Goal: Information Seeking & Learning: Learn about a topic

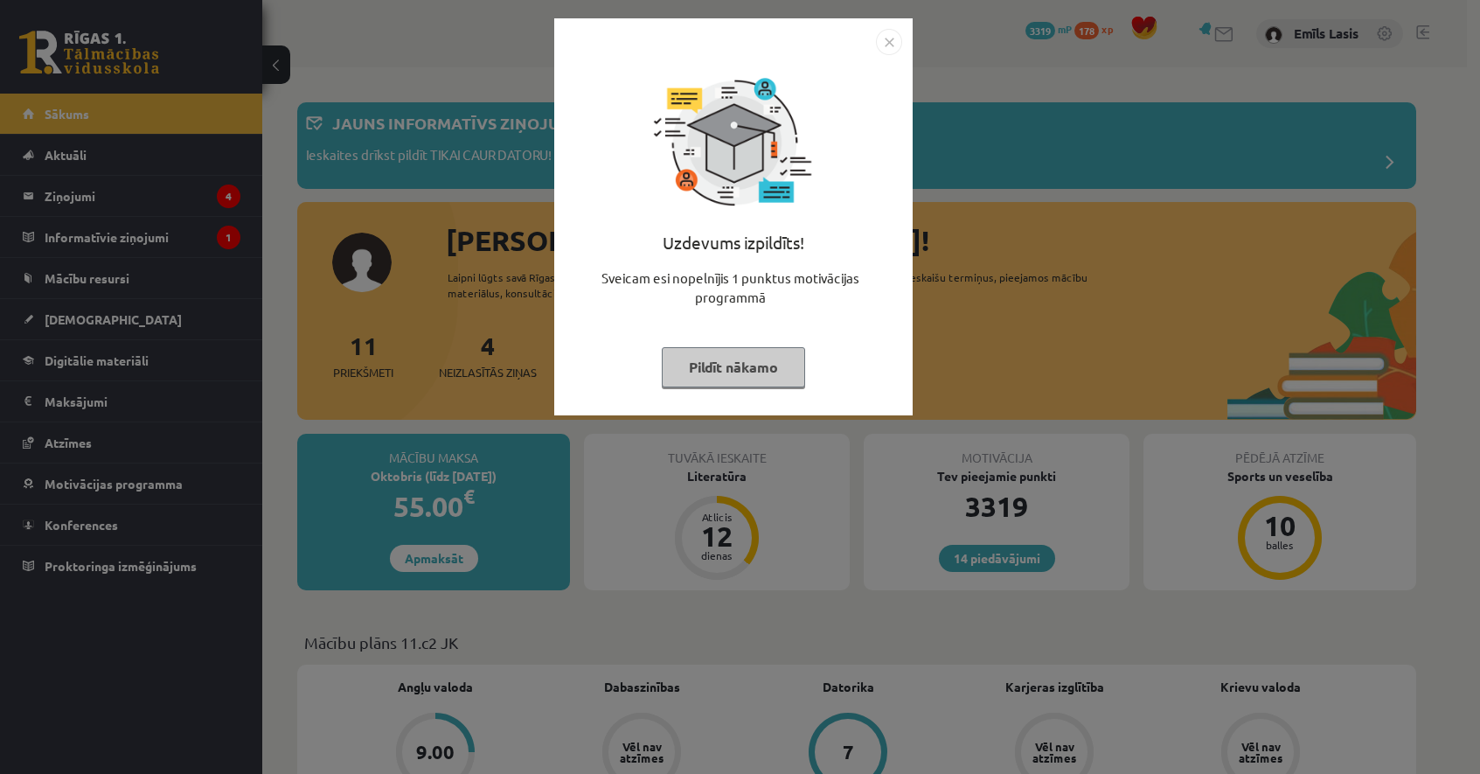
click at [886, 38] on img "Close" at bounding box center [889, 42] width 26 height 26
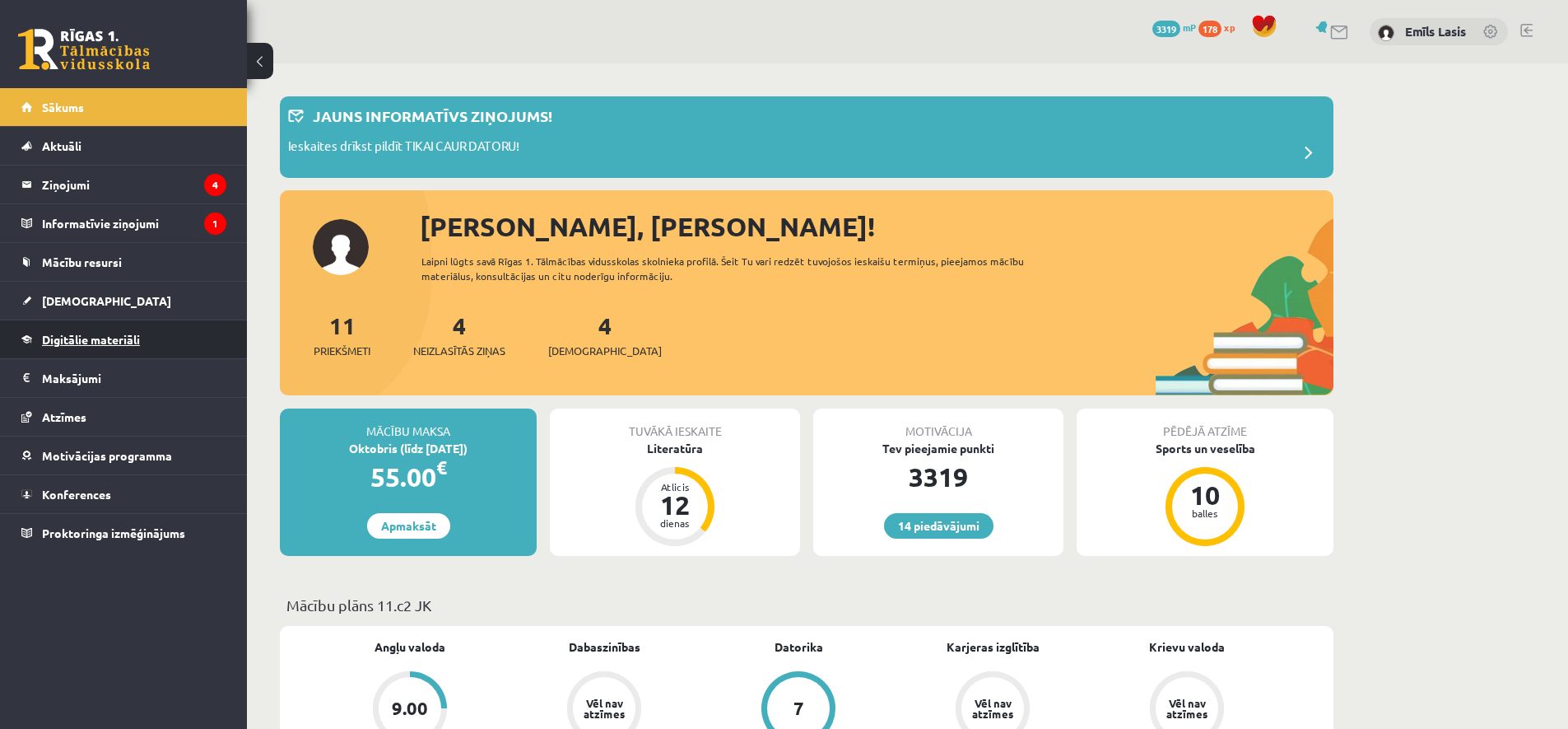
click at [105, 330] on link "Digitālie materiāli" at bounding box center [124, 339] width 205 height 38
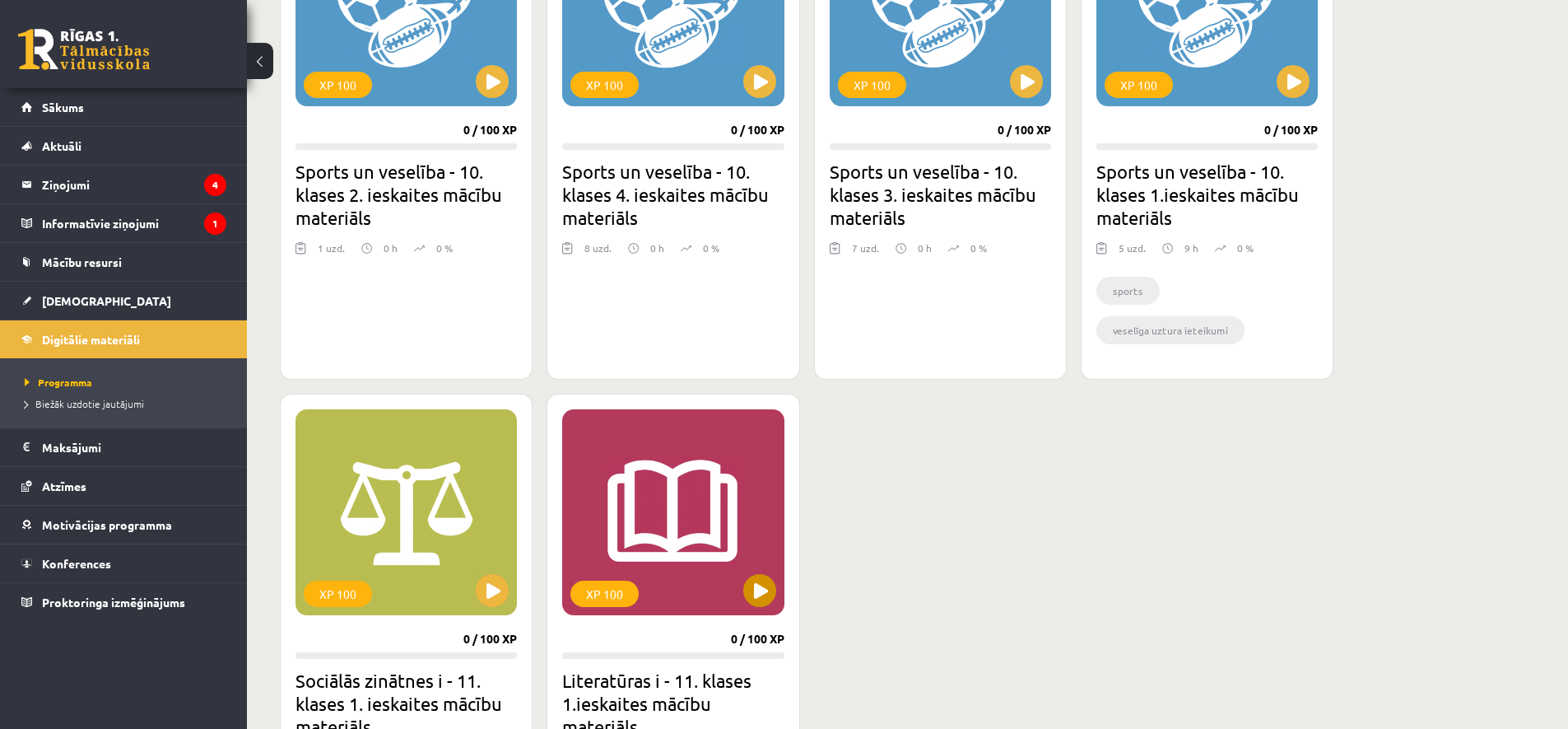
scroll to position [1406, 0]
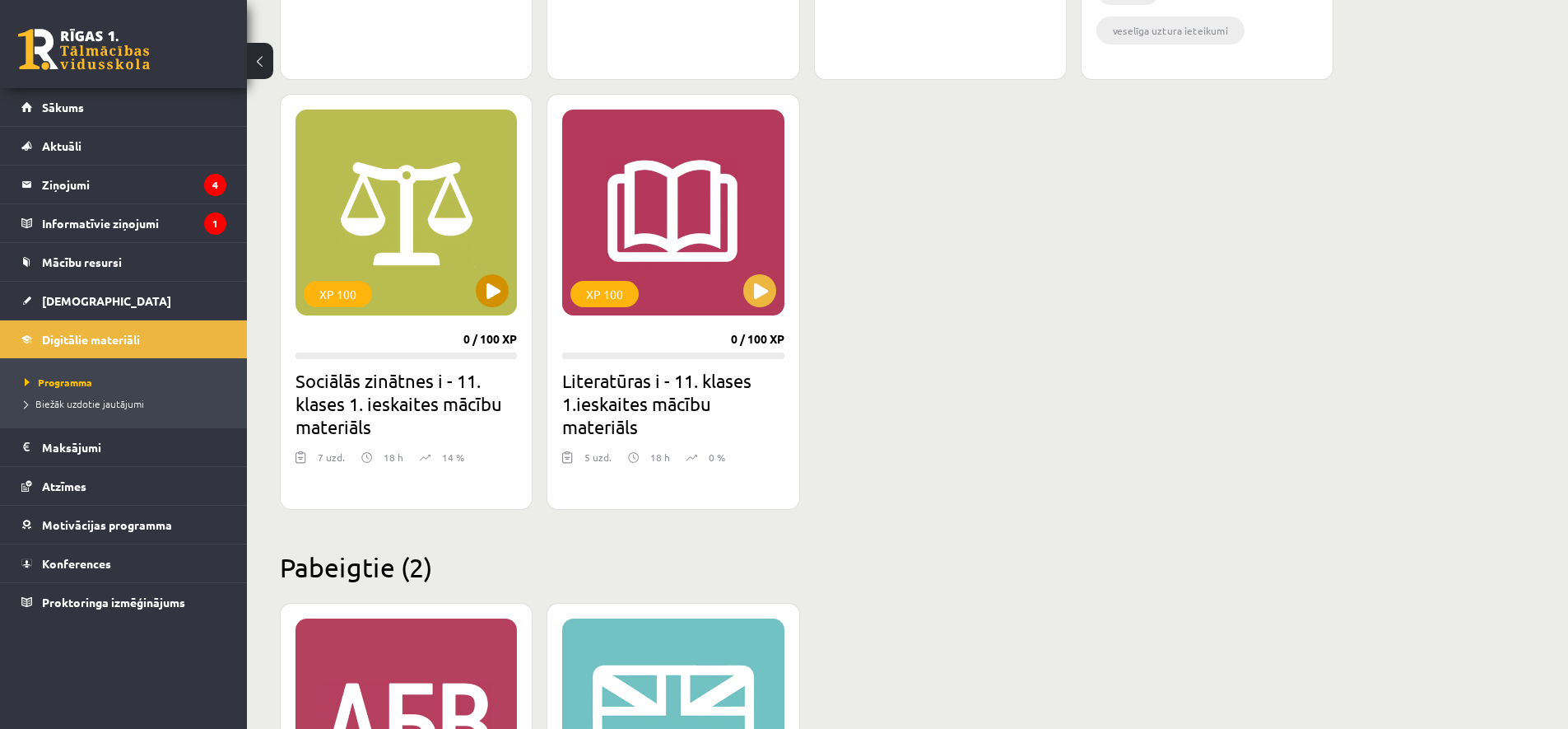
click at [457, 291] on div "XP 100" at bounding box center [406, 212] width 221 height 206
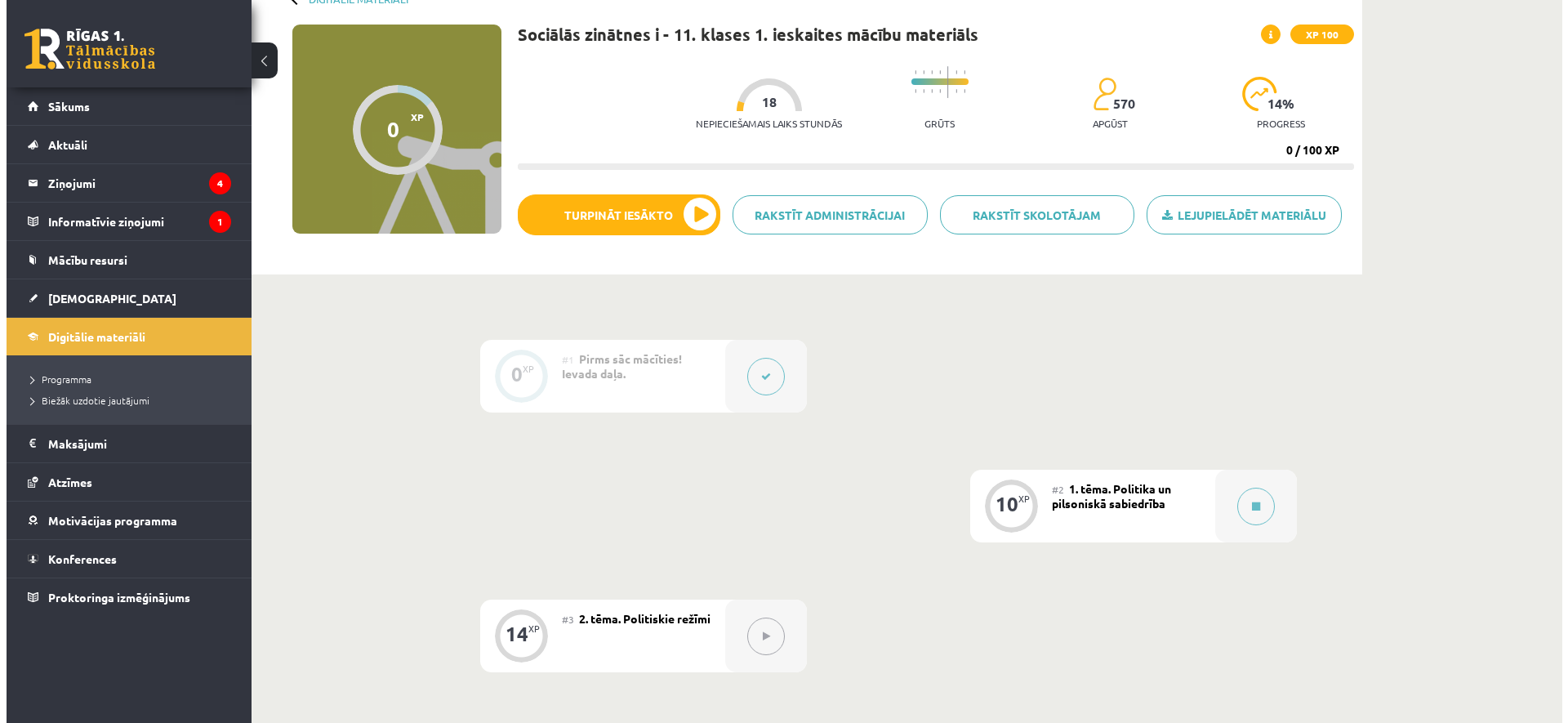
scroll to position [409, 0]
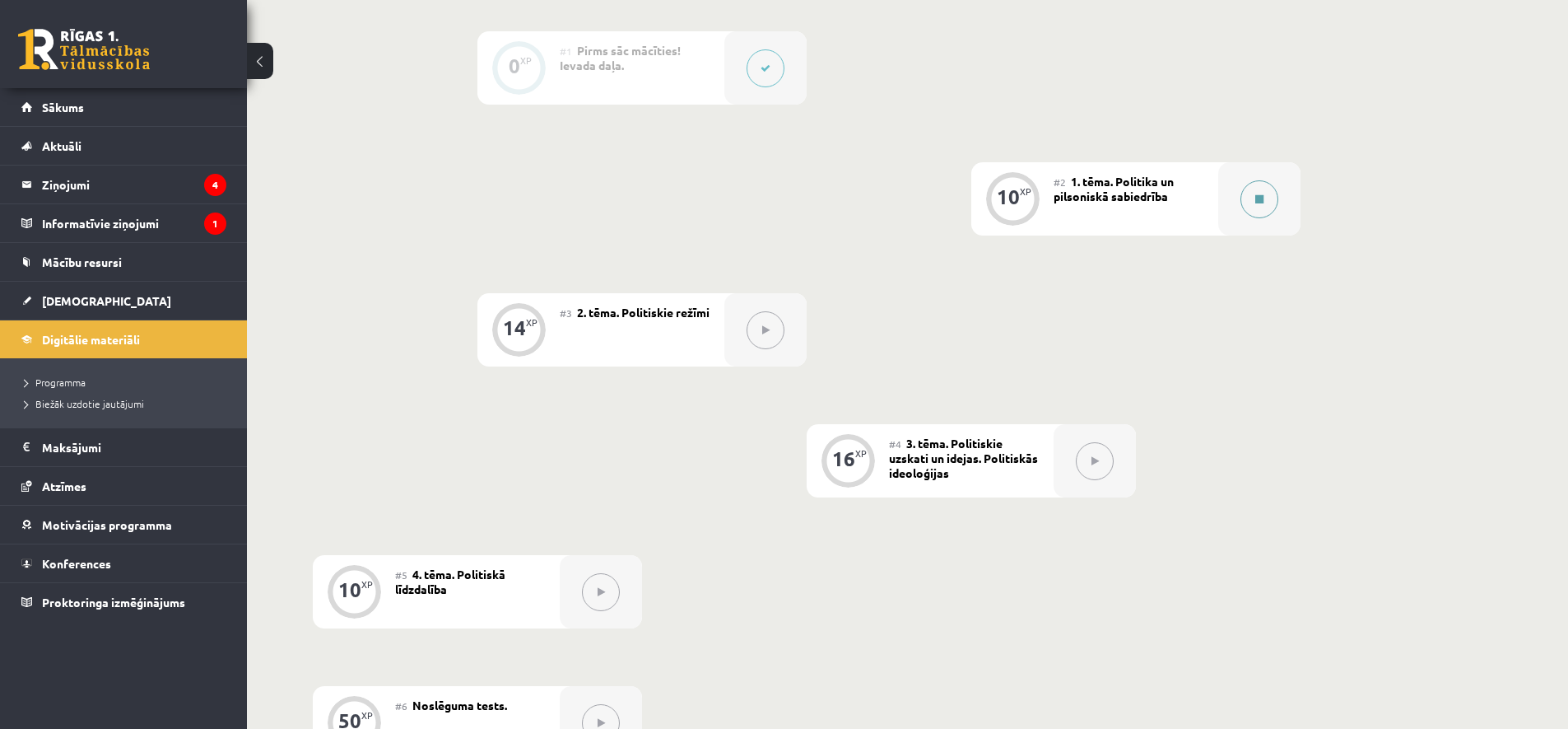
click at [1245, 201] on button at bounding box center [1259, 199] width 38 height 38
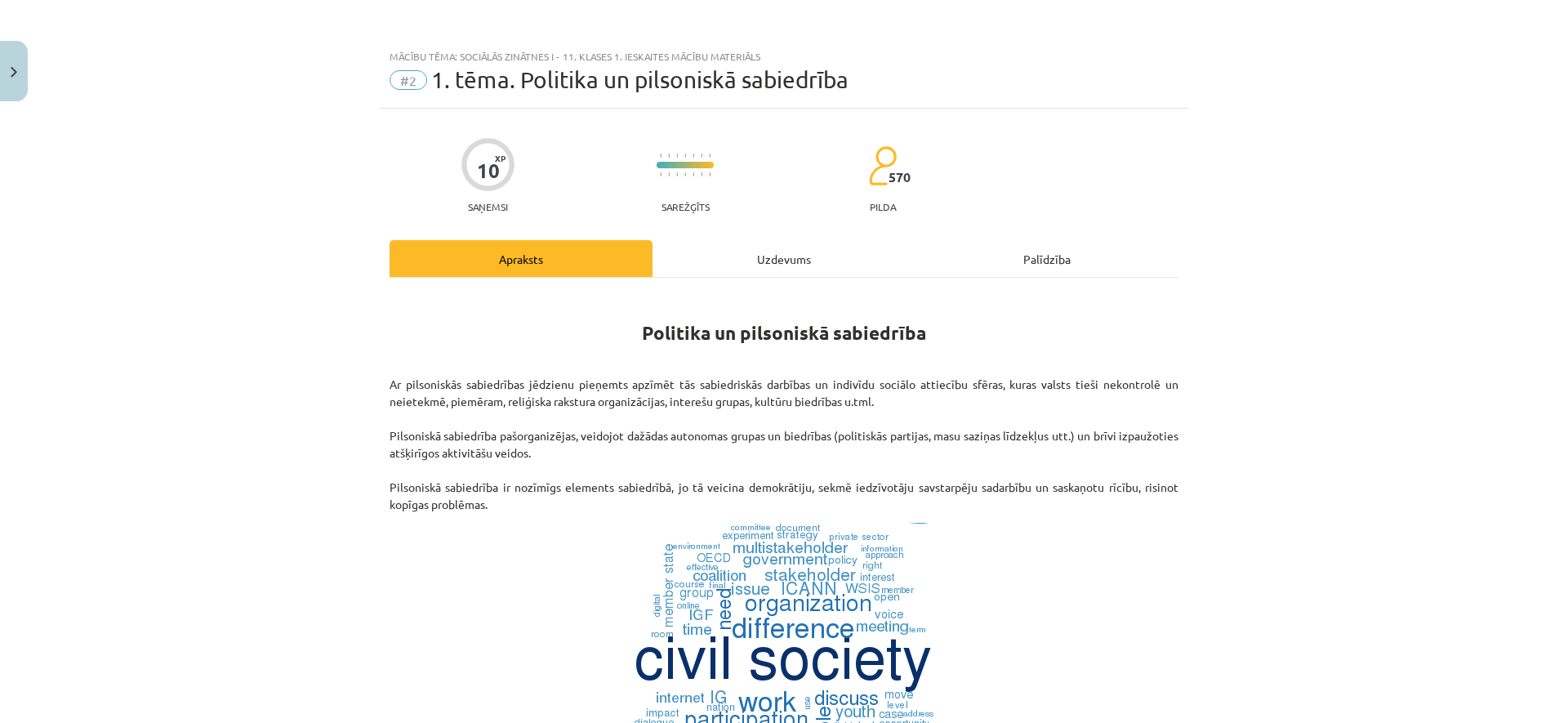
click at [775, 272] on div "Uzdevums" at bounding box center [783, 258] width 263 height 36
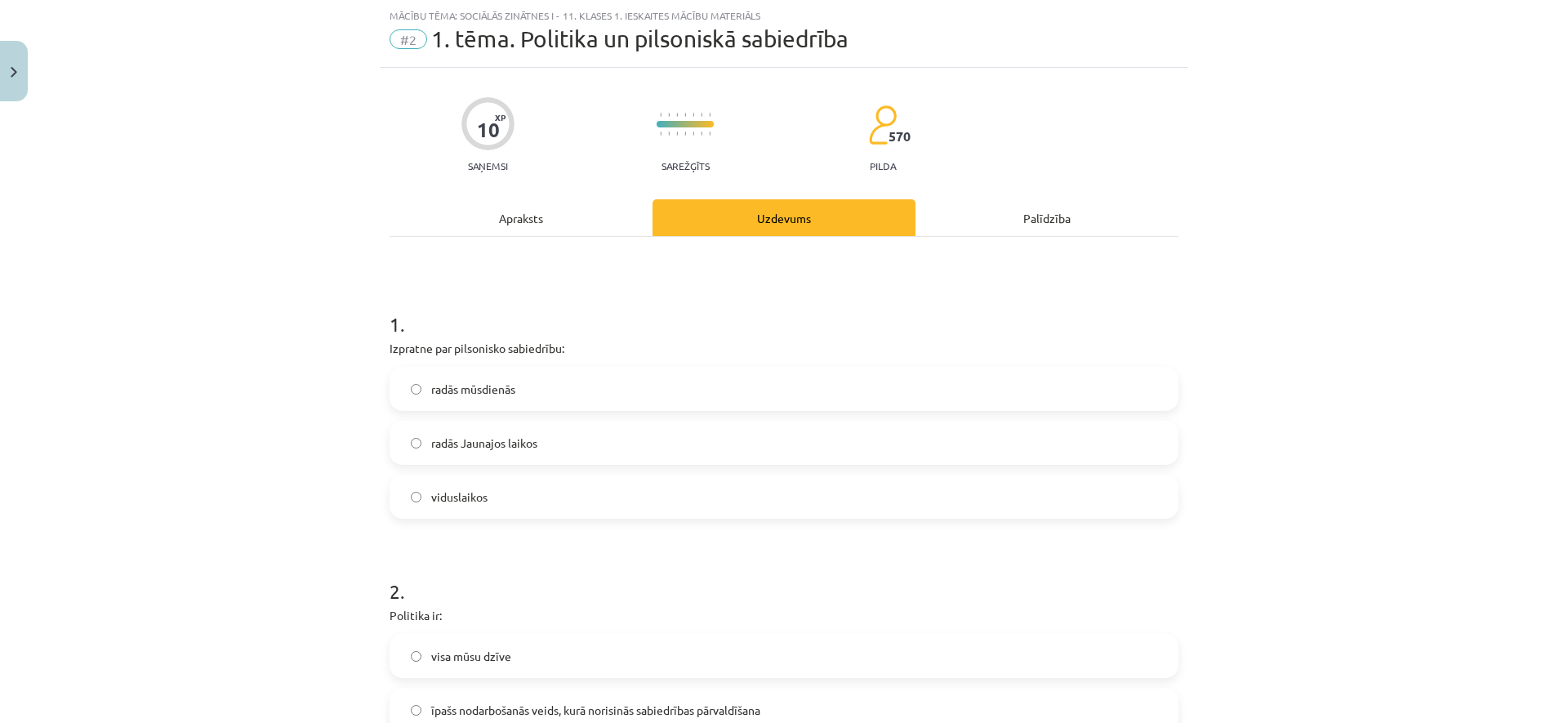
click at [552, 227] on div "Apraksts" at bounding box center [520, 217] width 263 height 36
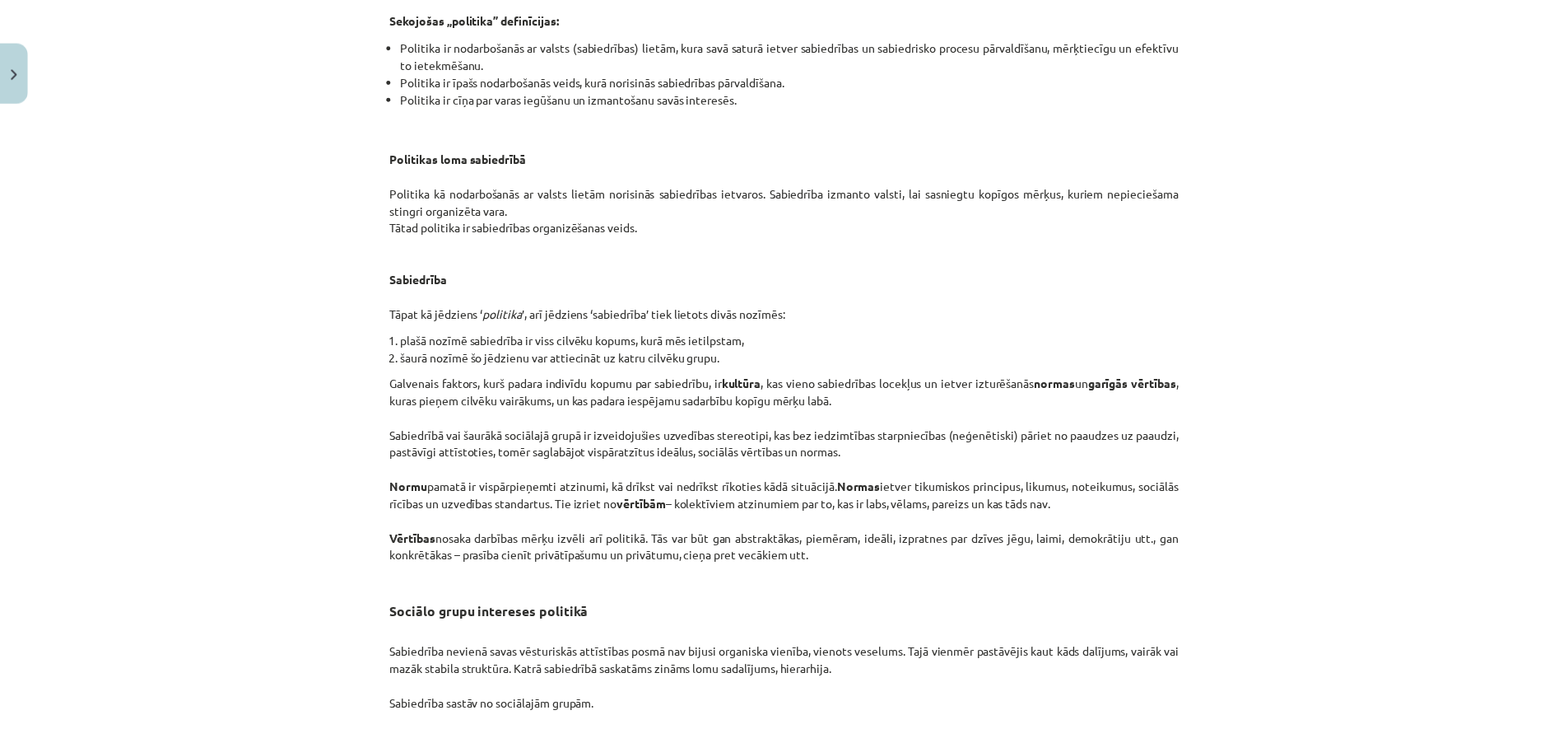
scroll to position [2450, 0]
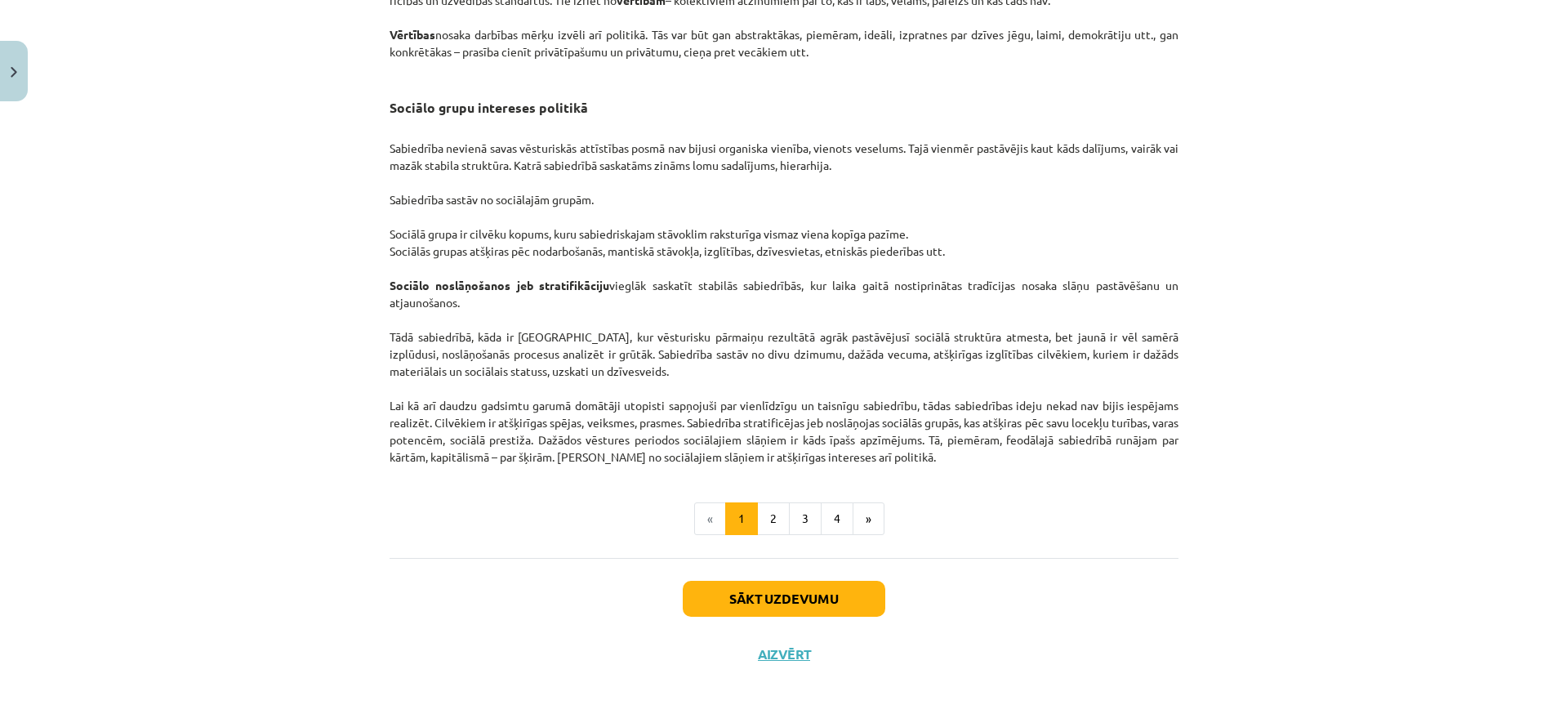
click at [785, 658] on button "Aizvērt" at bounding box center [784, 653] width 62 height 16
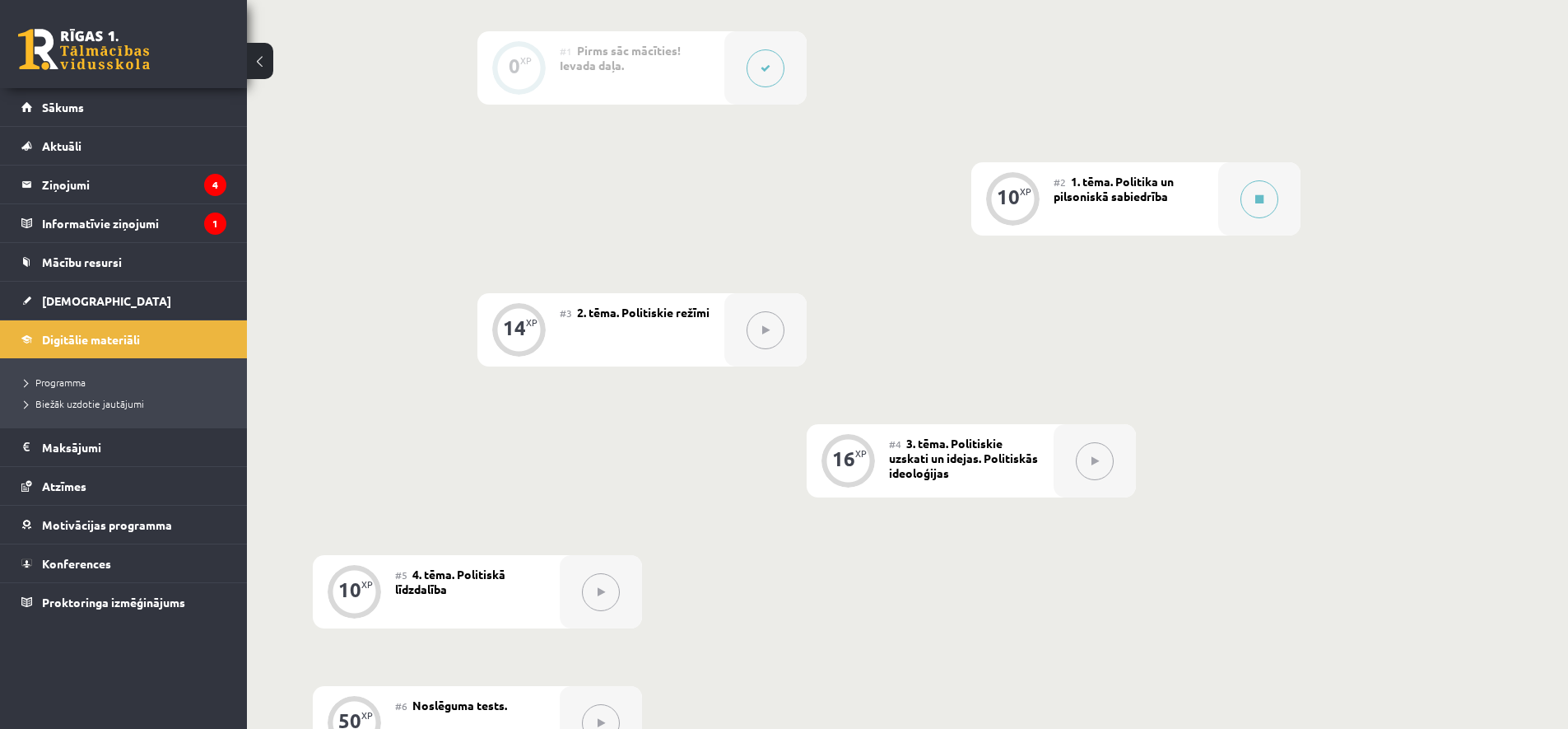
scroll to position [862, 0]
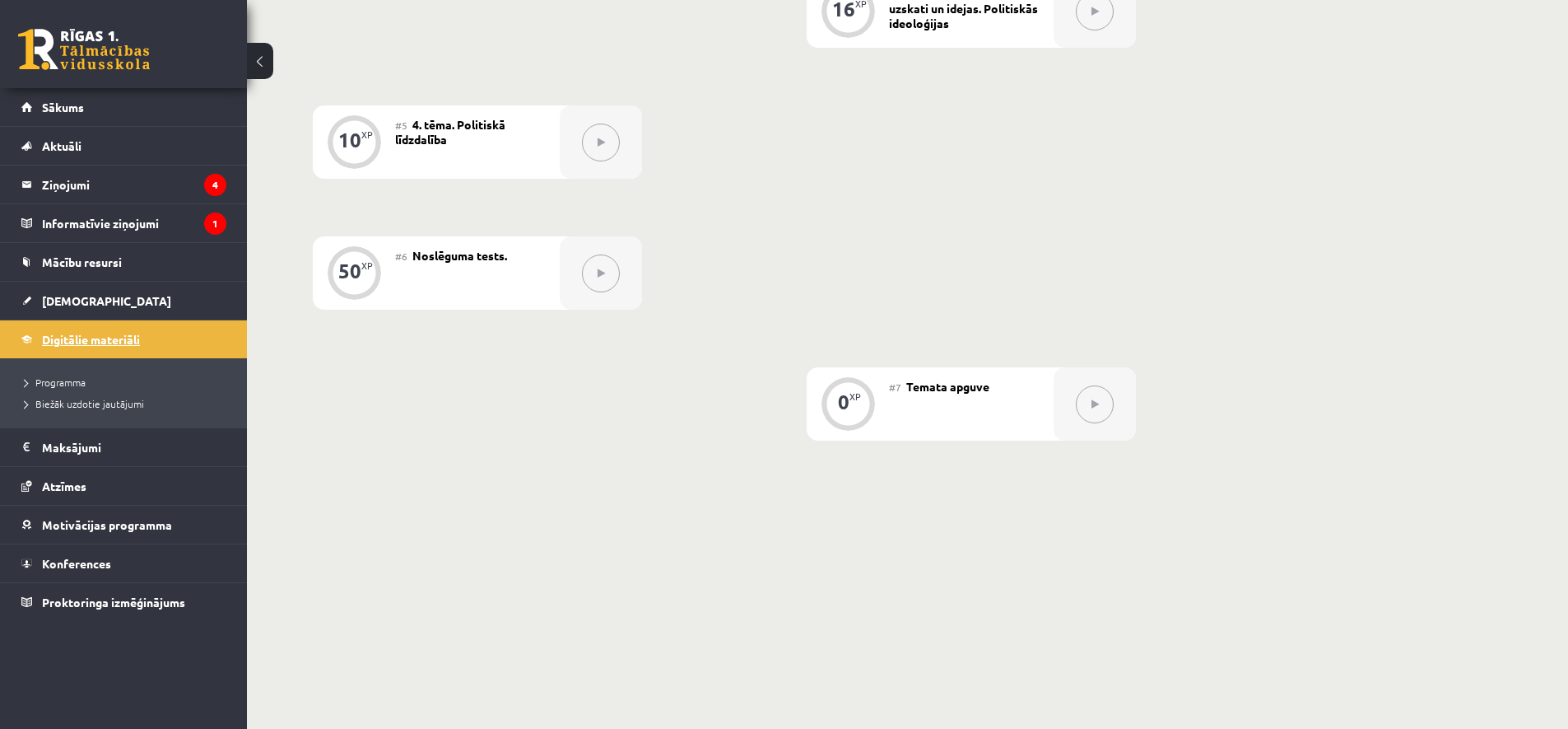
click at [90, 340] on span "Digitālie materiāli" at bounding box center [91, 339] width 98 height 15
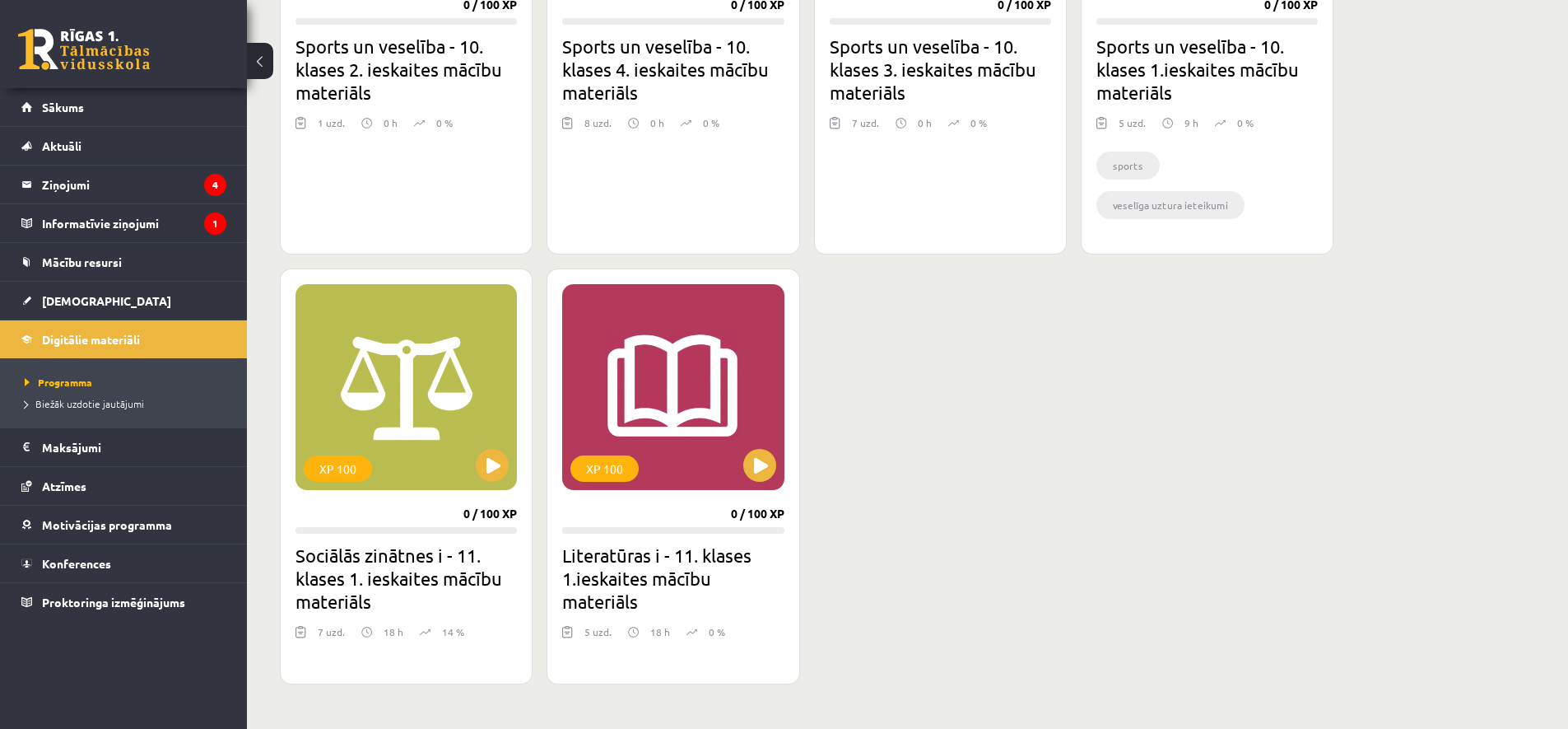
scroll to position [1357, 0]
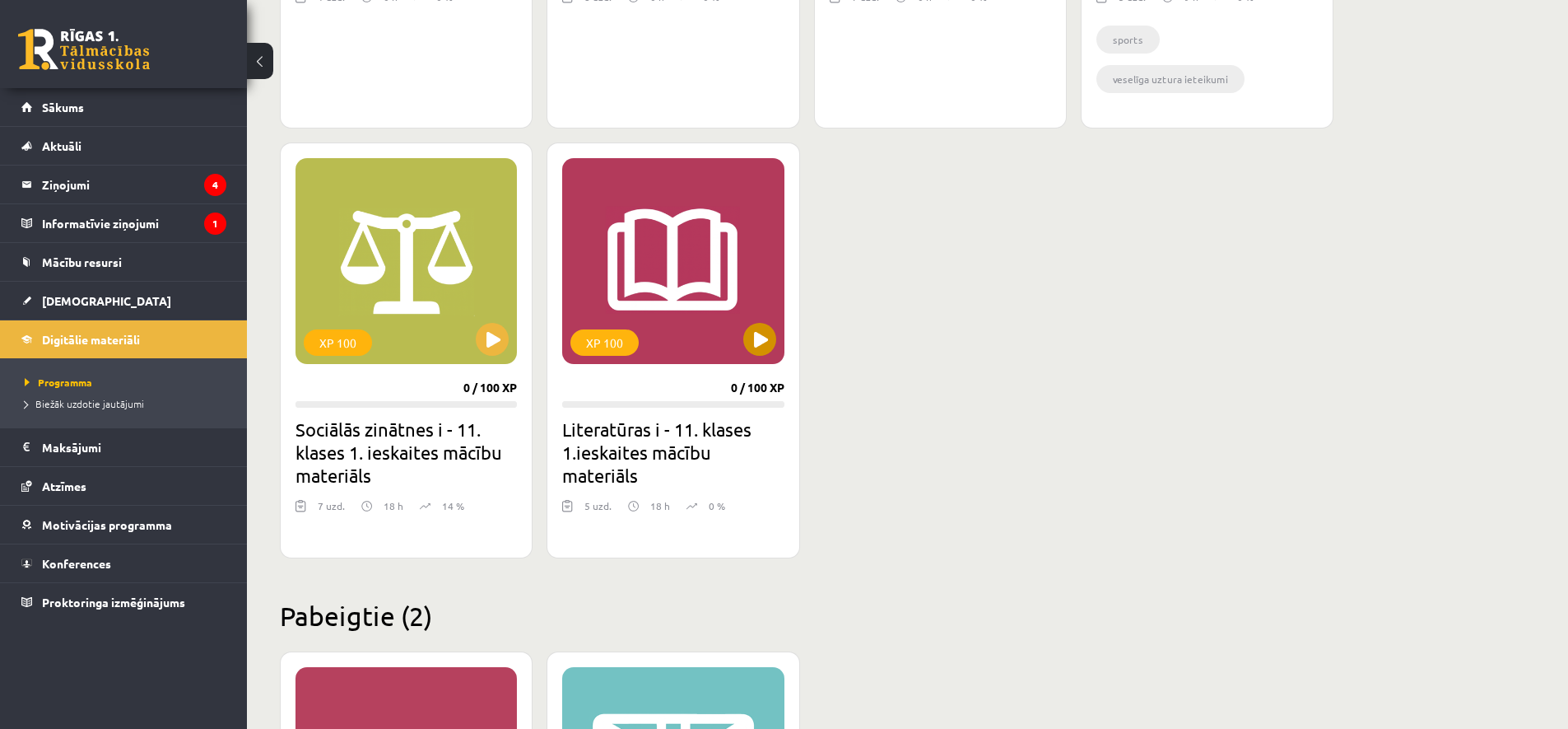
click at [750, 335] on button at bounding box center [759, 339] width 33 height 33
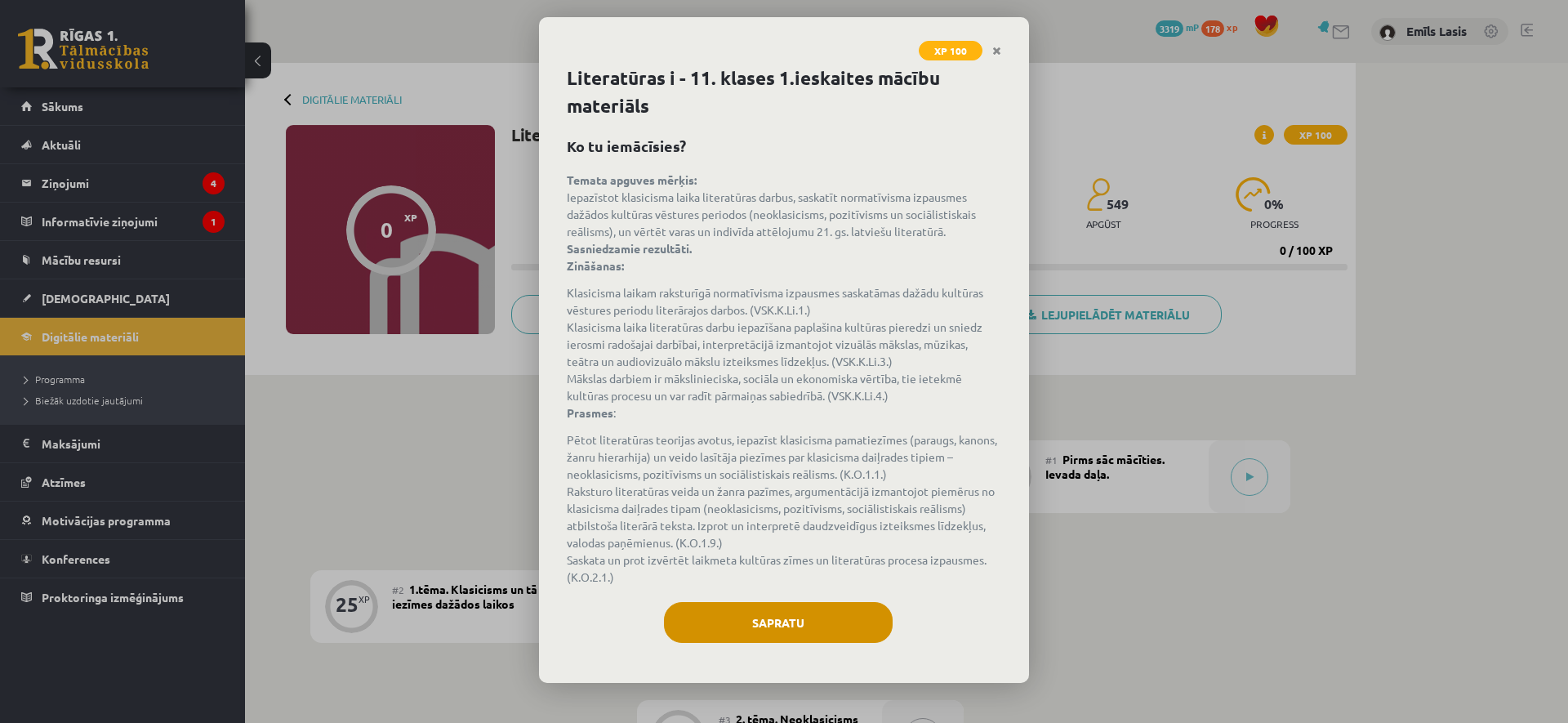
click at [743, 621] on button "Sapratu" at bounding box center [778, 622] width 229 height 41
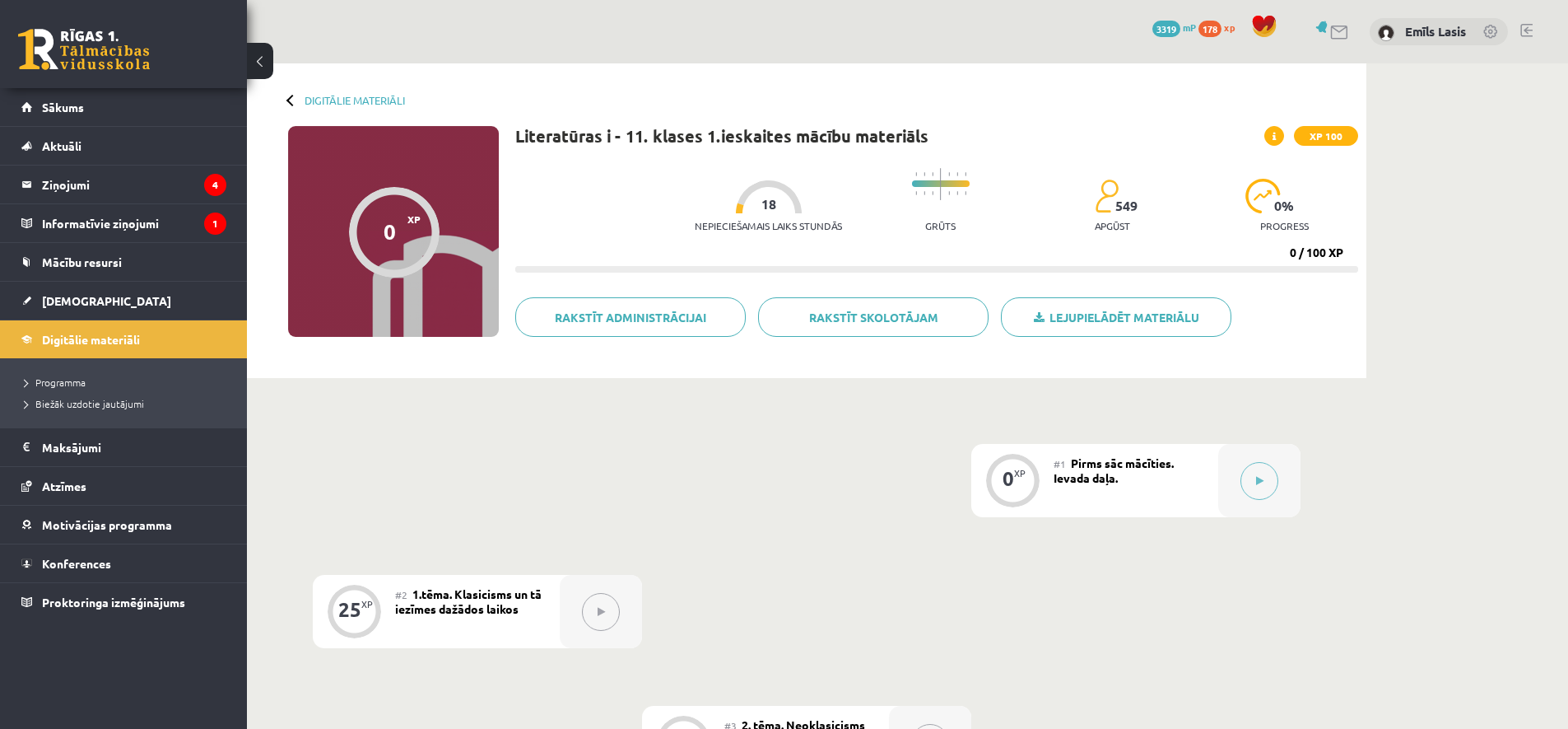
click at [1262, 495] on button at bounding box center [1259, 480] width 38 height 38
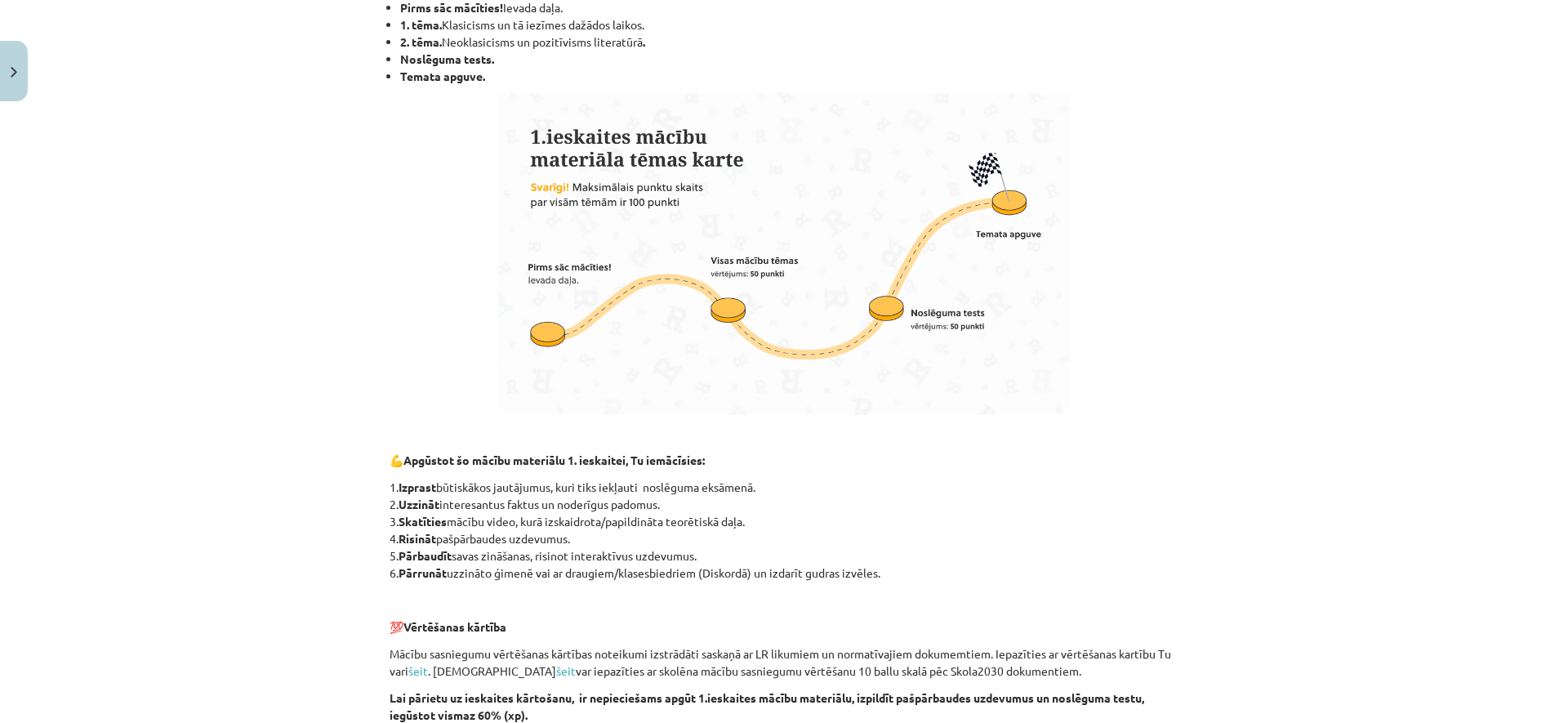
scroll to position [987, 0]
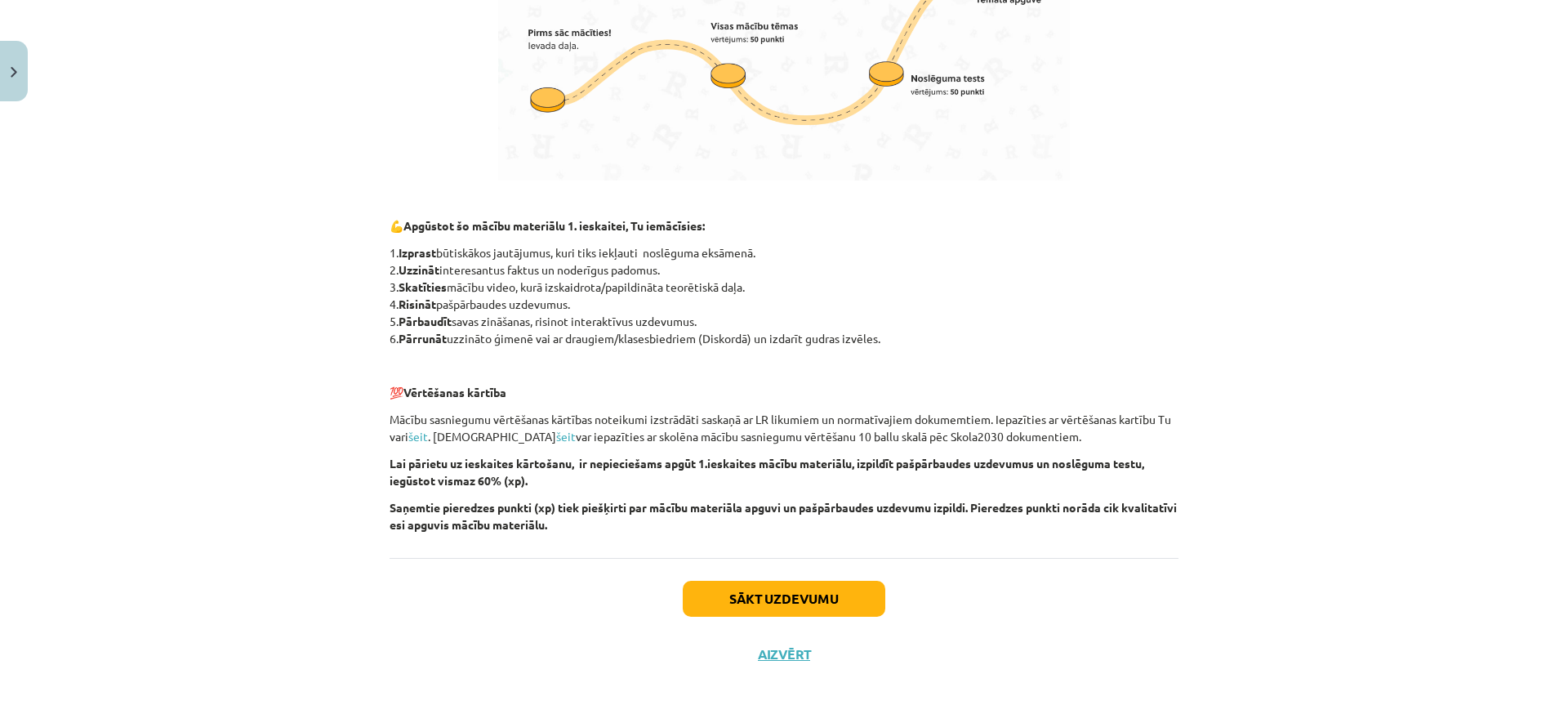
click at [818, 602] on button "Sākt uzdevumu" at bounding box center [784, 599] width 203 height 35
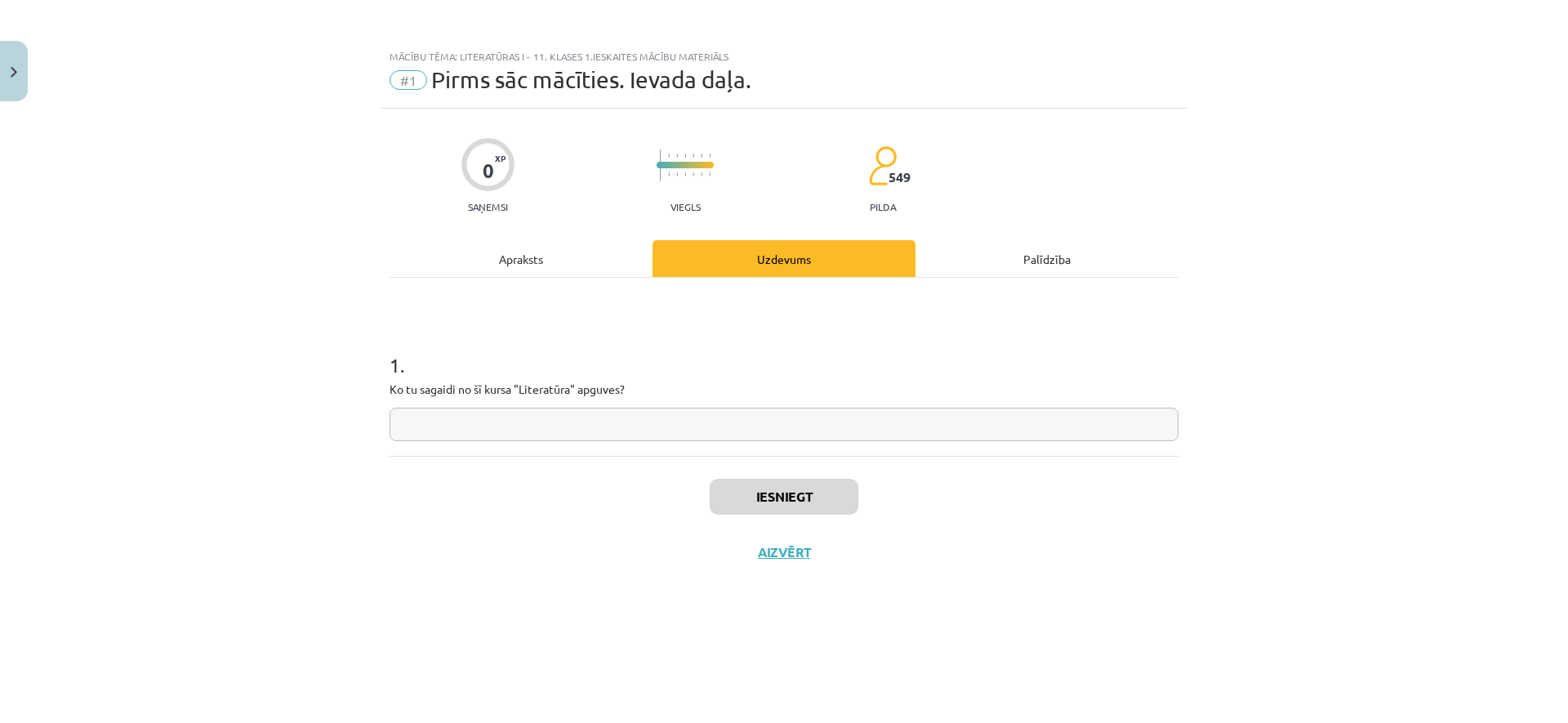
click at [661, 430] on input "text" at bounding box center [784, 424] width 789 height 34
type input "*"
drag, startPoint x: 776, startPoint y: 475, endPoint x: 776, endPoint y: 483, distance: 8.0
click at [776, 477] on div "Iesniegt Aizvērt" at bounding box center [784, 513] width 789 height 114
click at [778, 492] on button "Iesniegt" at bounding box center [784, 496] width 149 height 35
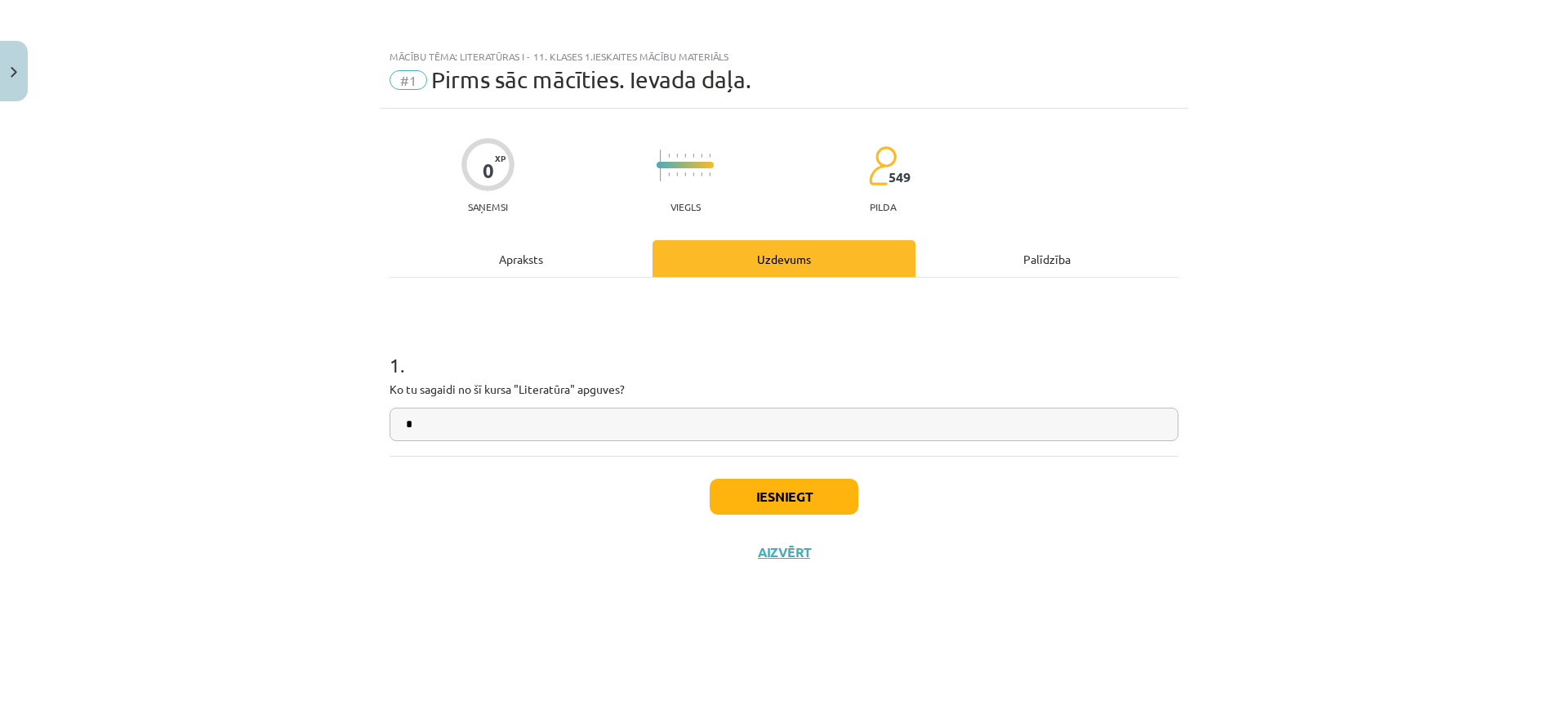
click at [776, 498] on button "Iesniegt" at bounding box center [784, 496] width 149 height 35
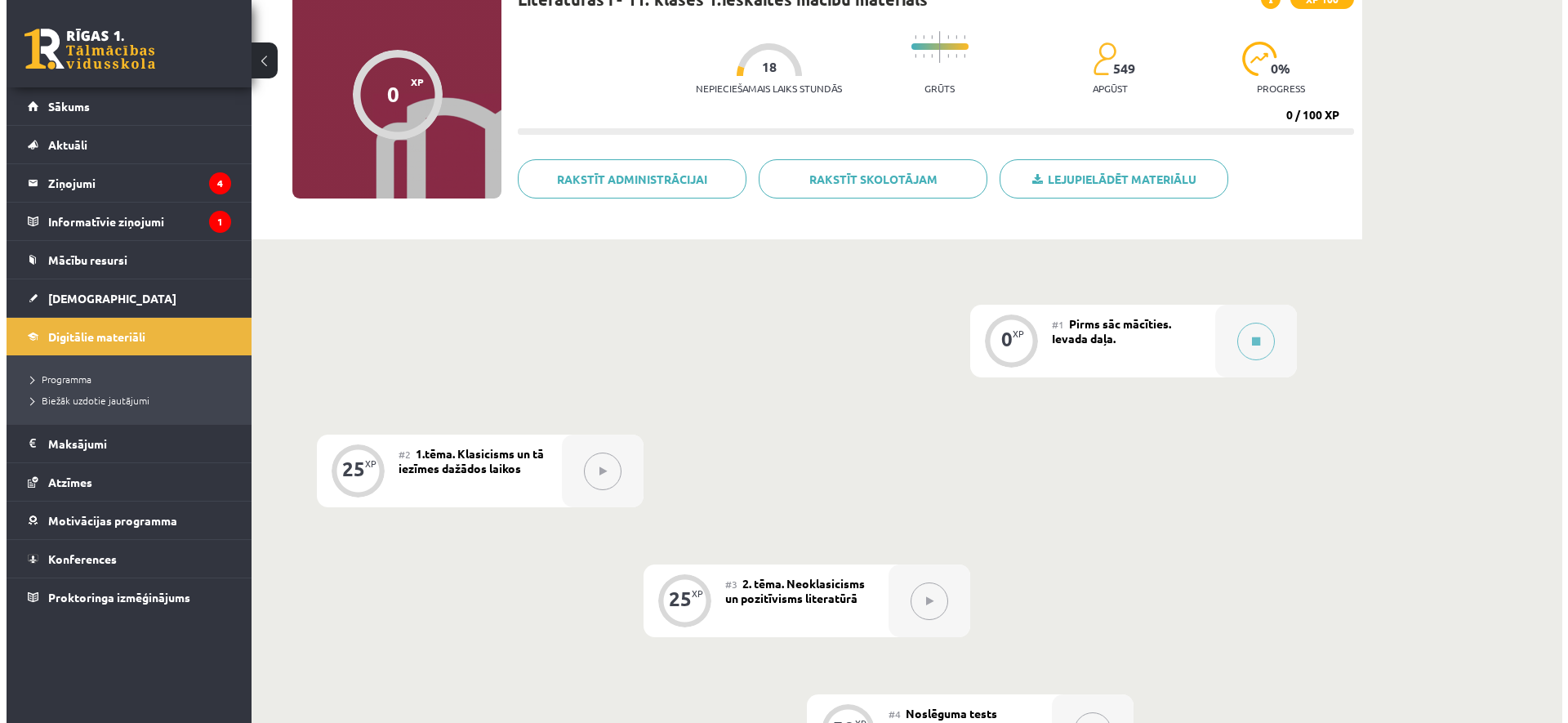
scroll to position [262, 0]
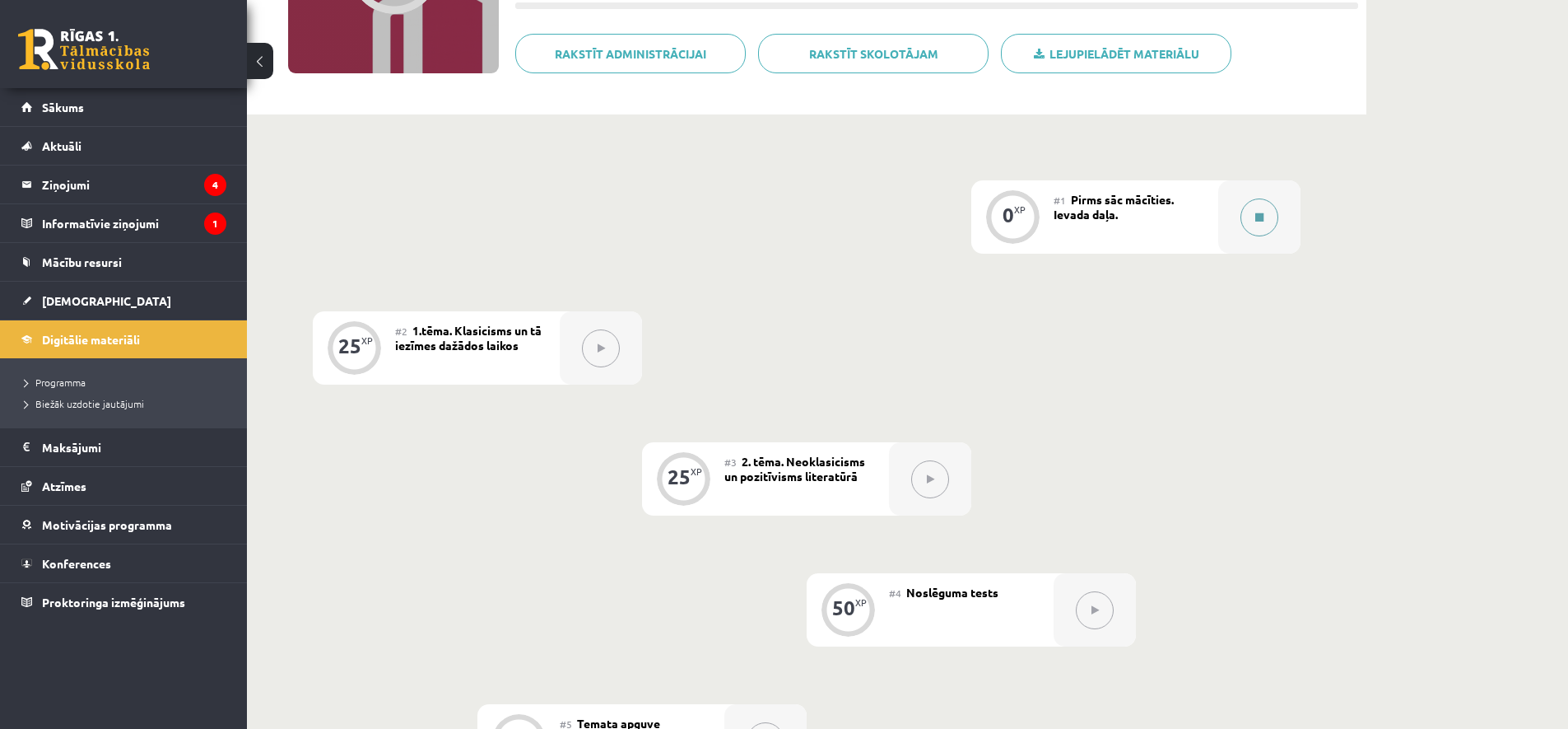
click at [1265, 227] on button at bounding box center [1259, 218] width 38 height 38
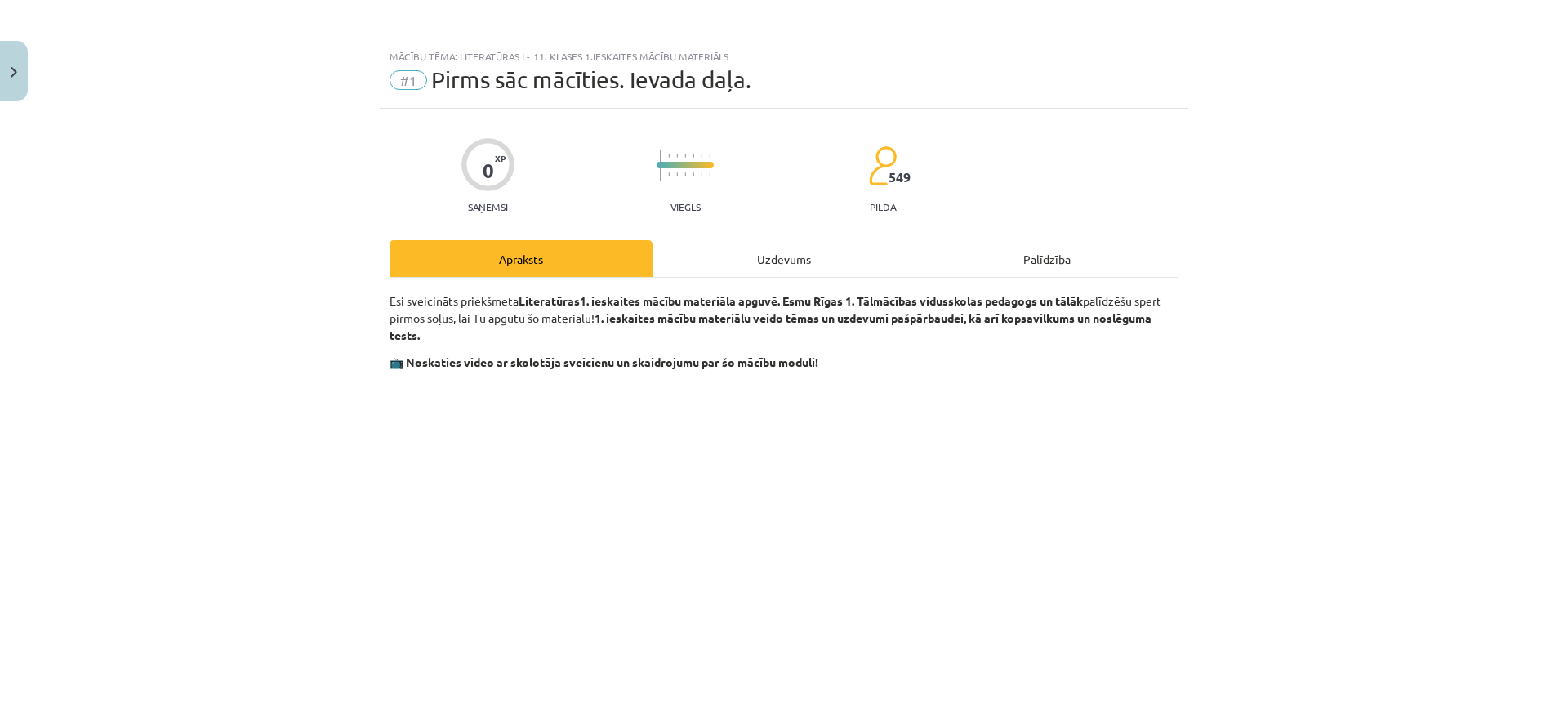
click at [783, 264] on div "Uzdevums" at bounding box center [783, 258] width 263 height 36
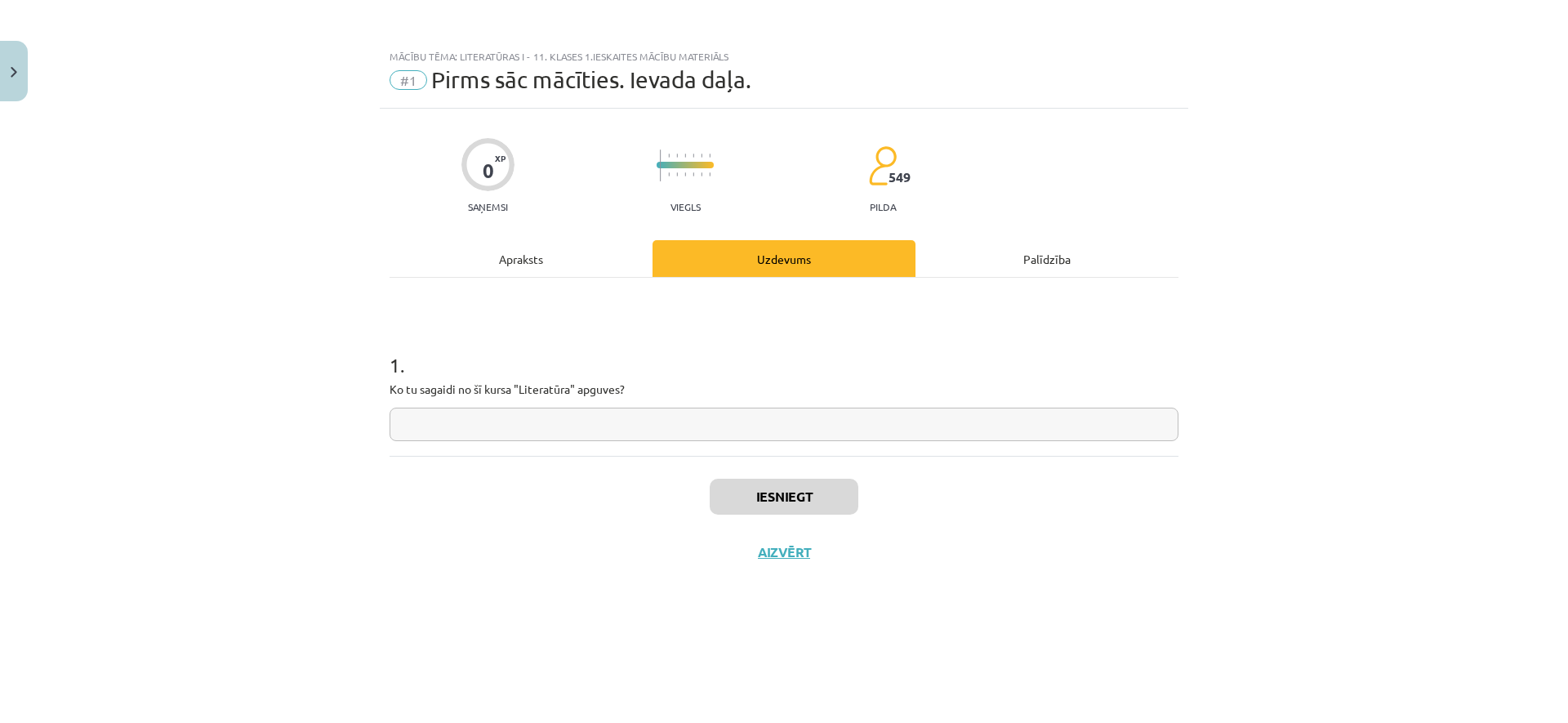
scroll to position [0, 0]
click at [764, 435] on input "text" at bounding box center [784, 424] width 789 height 34
type input "*"
click at [833, 497] on button "Iesniegt" at bounding box center [784, 496] width 149 height 35
click at [820, 574] on button "Nākamā nodarbība" at bounding box center [784, 562] width 160 height 37
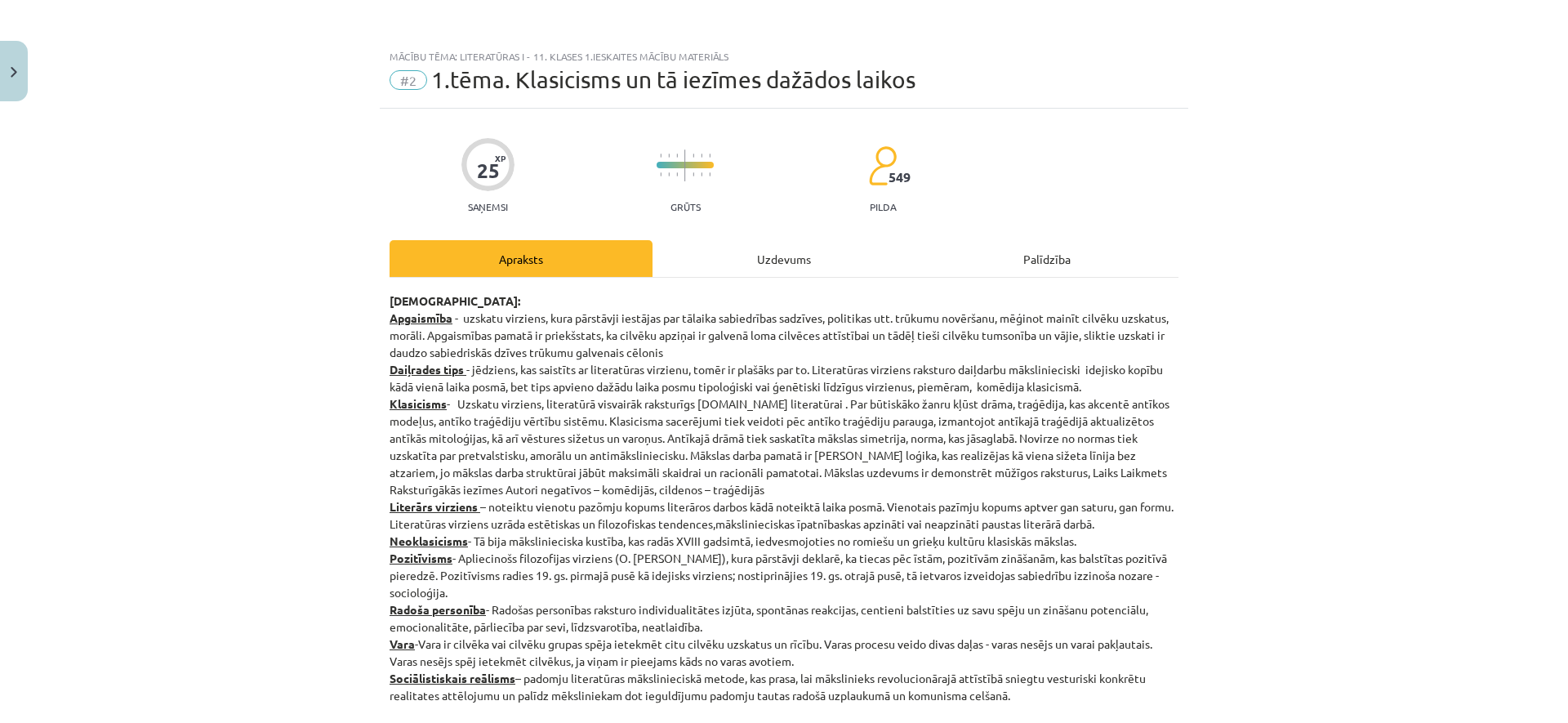
click at [15, 64] on button "Close" at bounding box center [14, 71] width 28 height 61
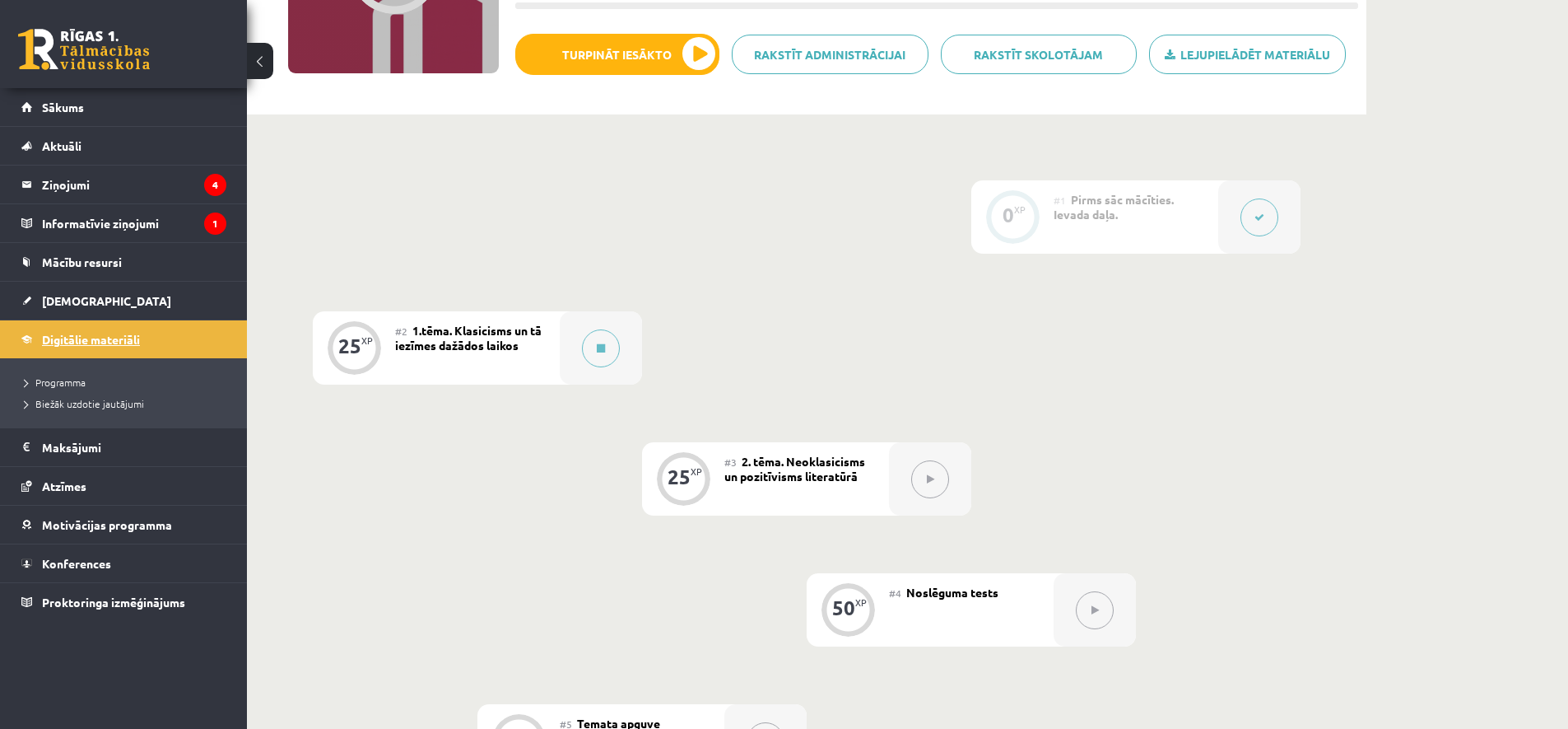
click at [180, 350] on link "Digitālie materiāli" at bounding box center [124, 339] width 205 height 38
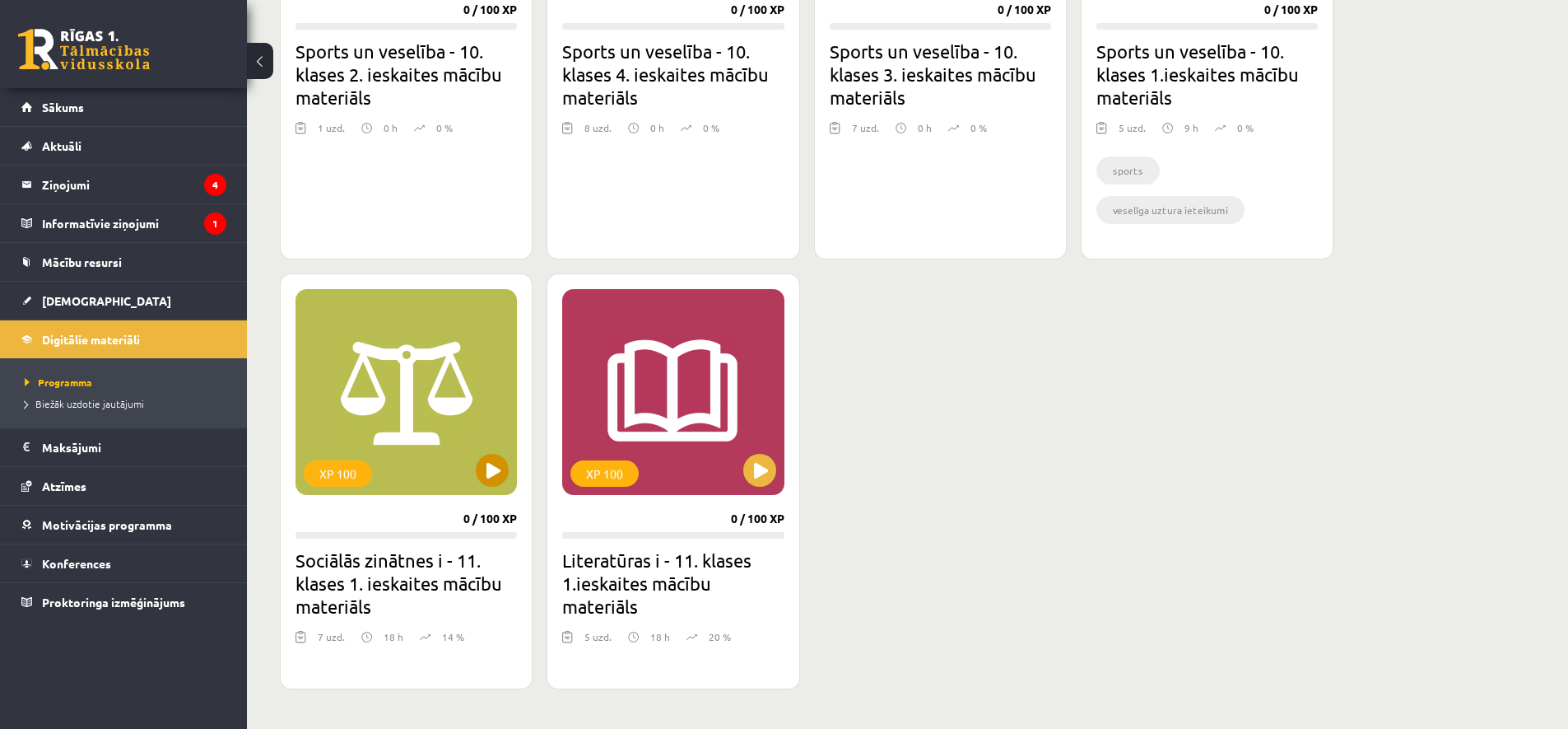
scroll to position [1195, 0]
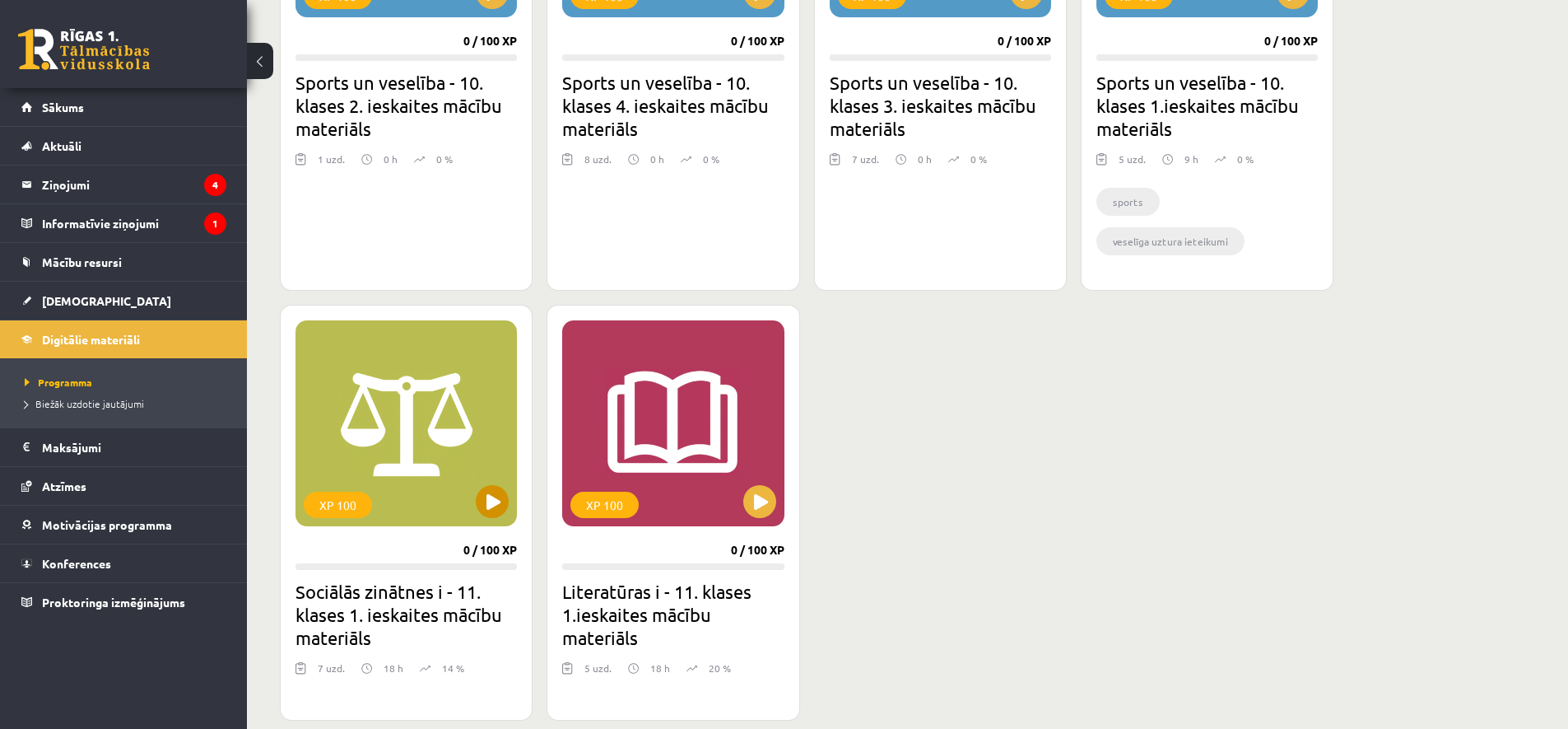
click at [468, 506] on div "XP 100" at bounding box center [406, 423] width 221 height 206
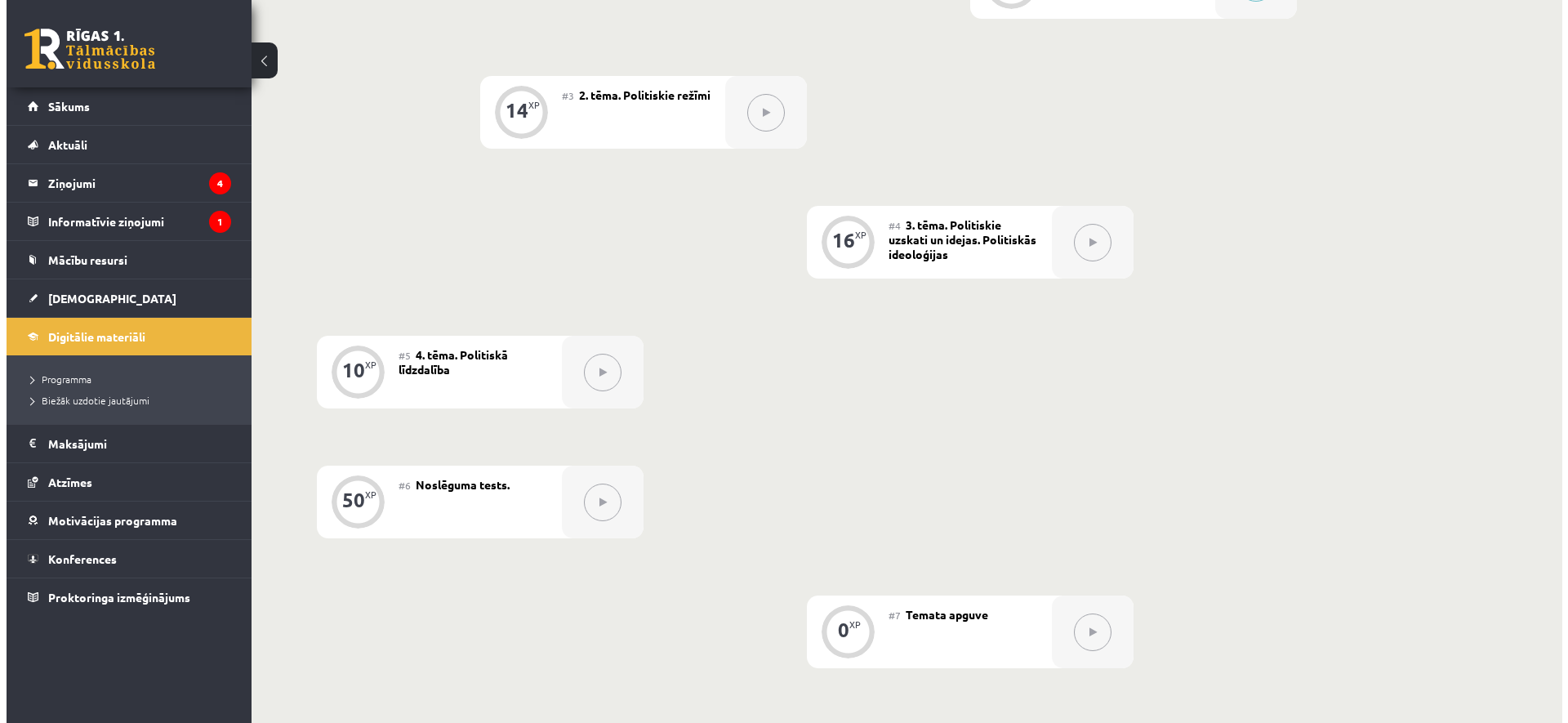
scroll to position [282, 0]
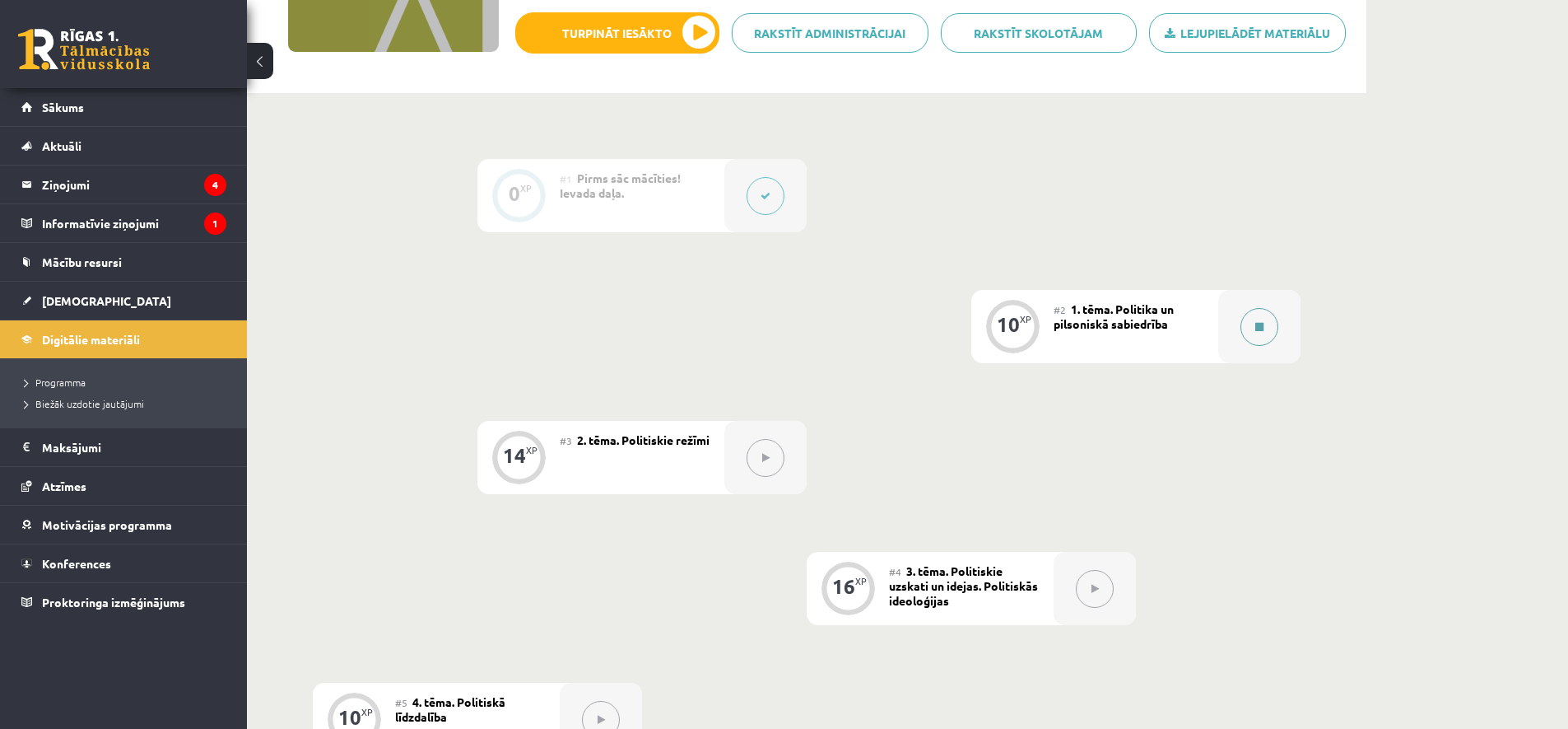
click at [1220, 355] on div at bounding box center [1259, 327] width 82 height 73
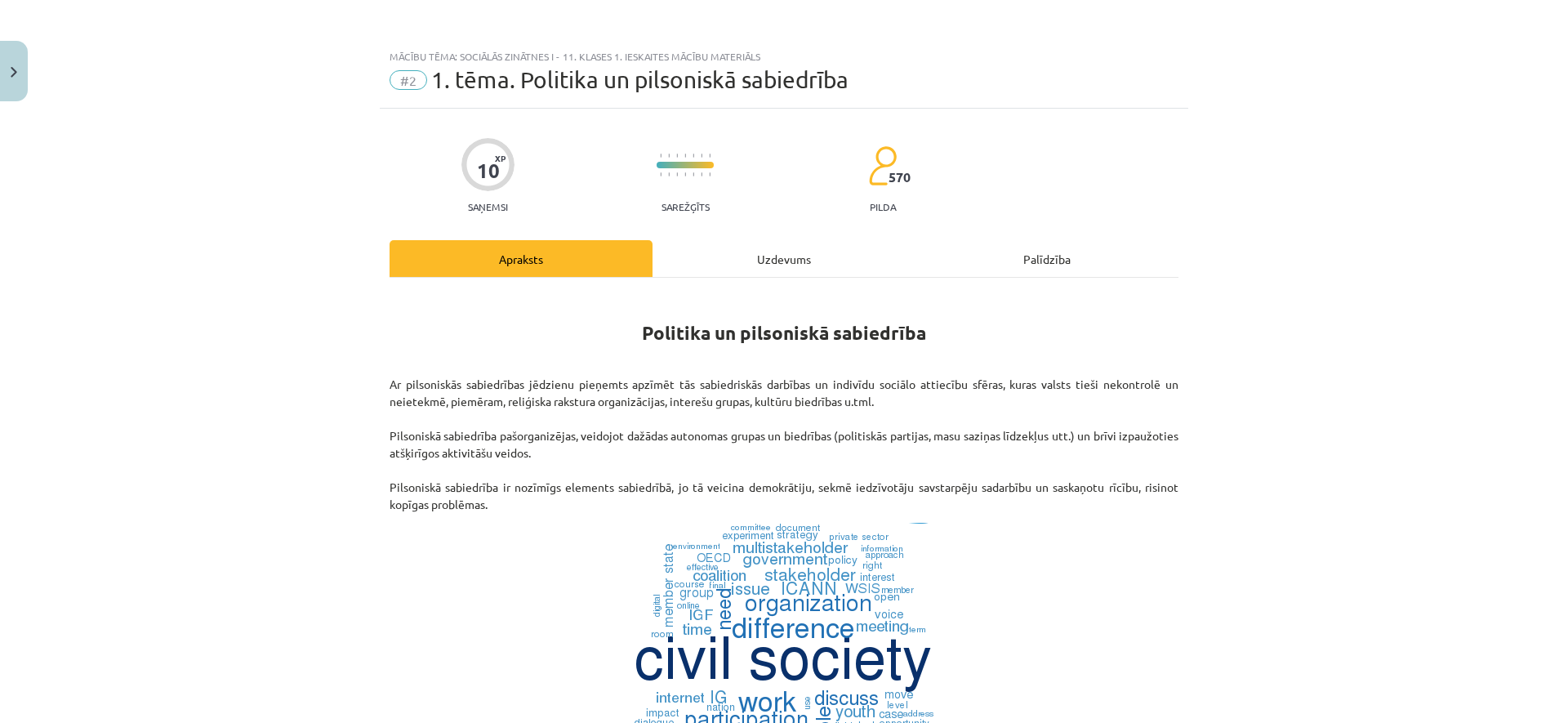
click at [773, 258] on div "Uzdevums" at bounding box center [783, 258] width 263 height 36
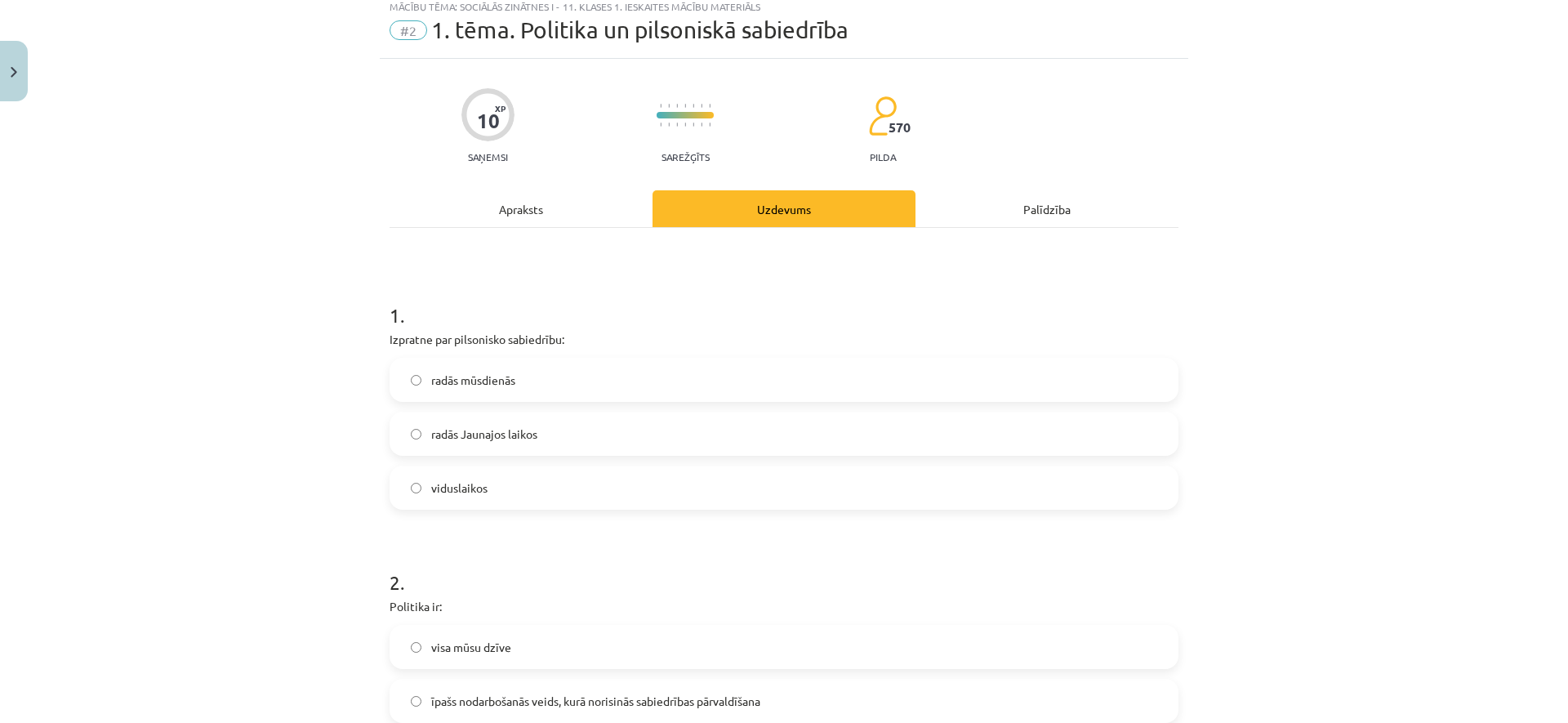
scroll to position [75, 0]
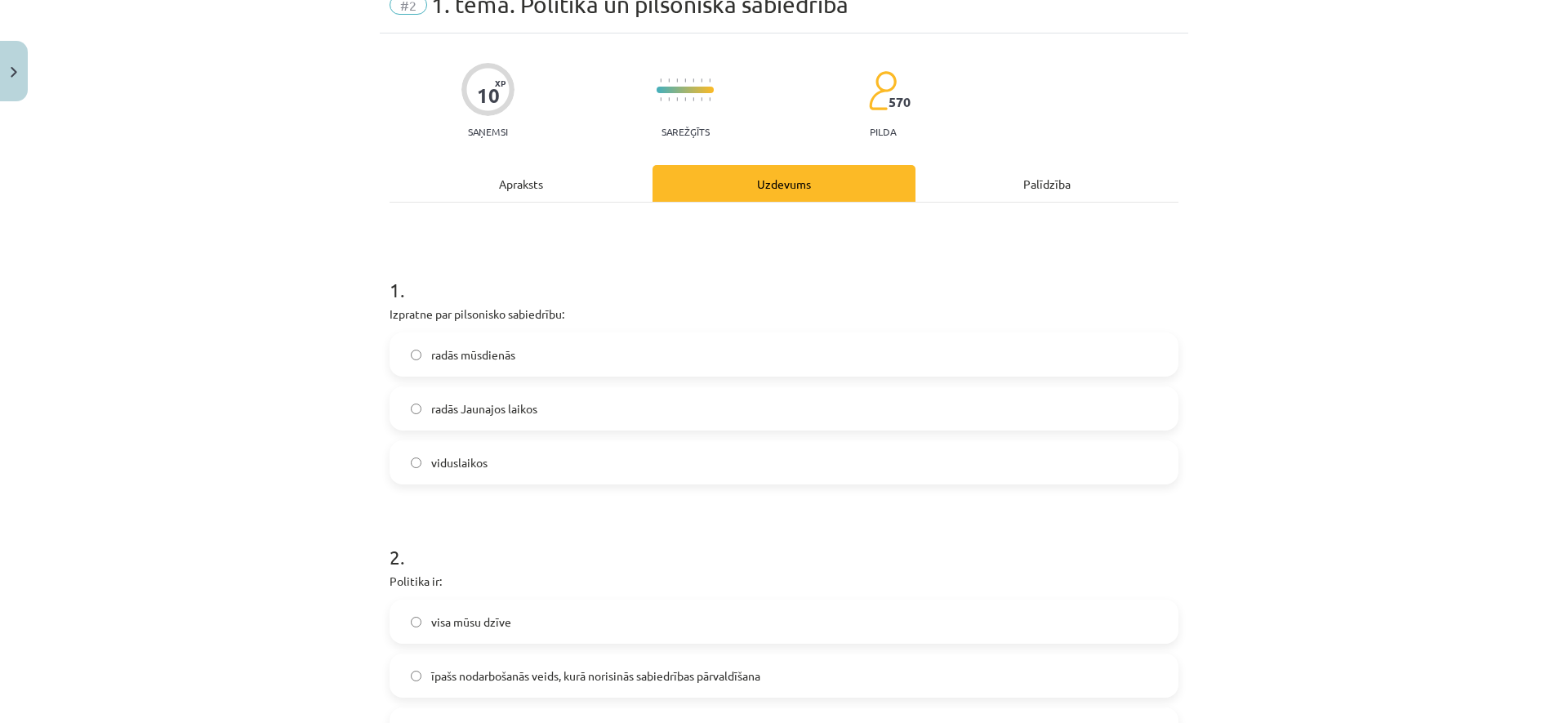
click at [531, 191] on div "Apraksts" at bounding box center [520, 183] width 263 height 36
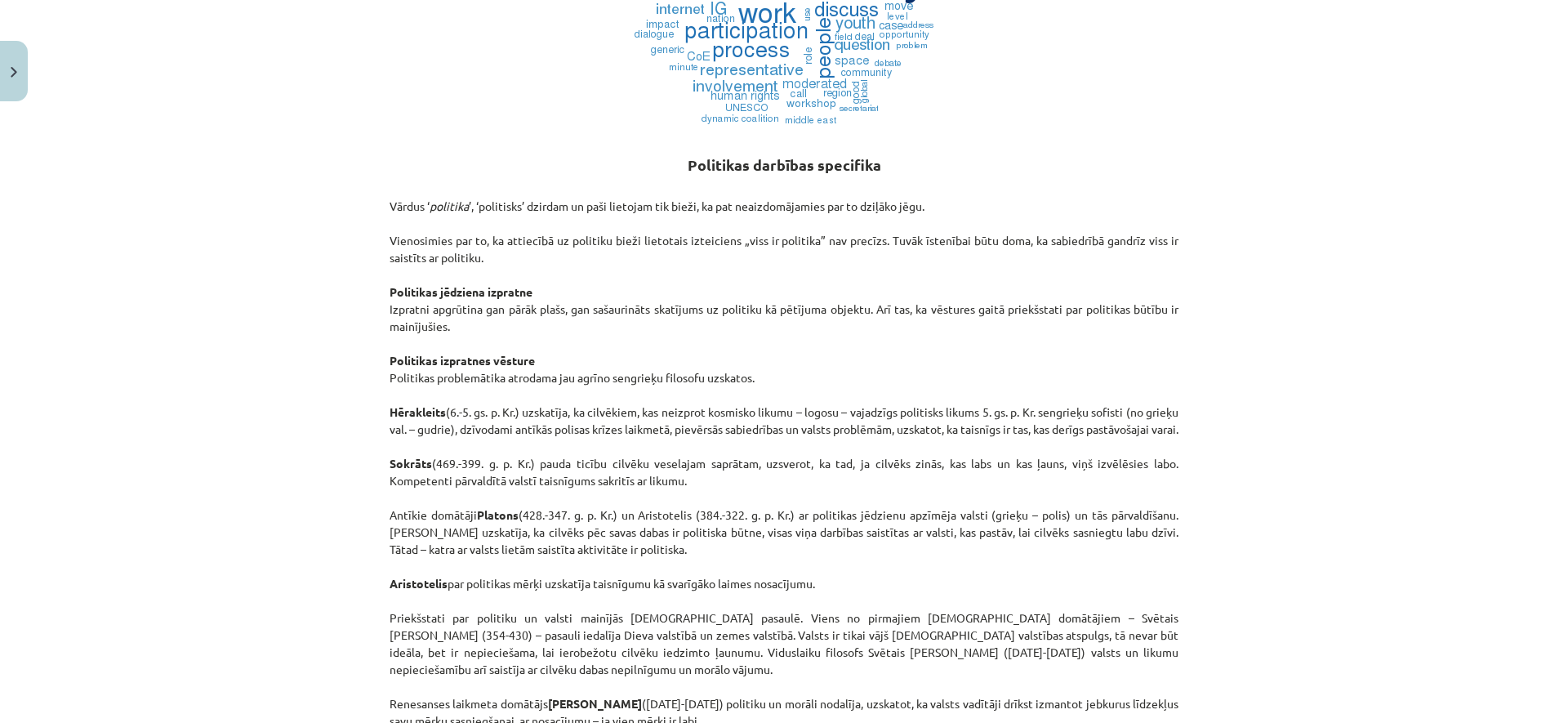
scroll to position [135, 0]
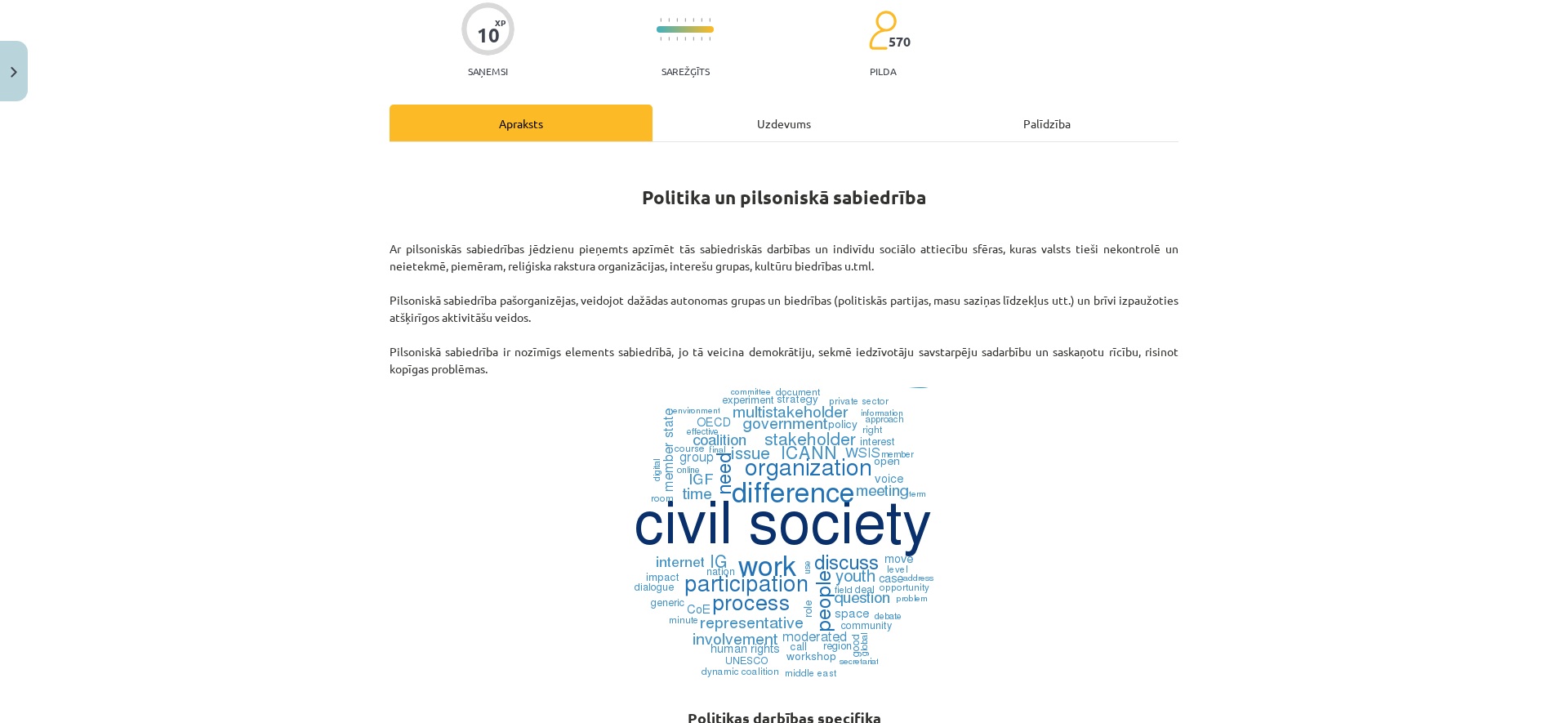
click at [738, 109] on div "Uzdevums" at bounding box center [783, 122] width 263 height 36
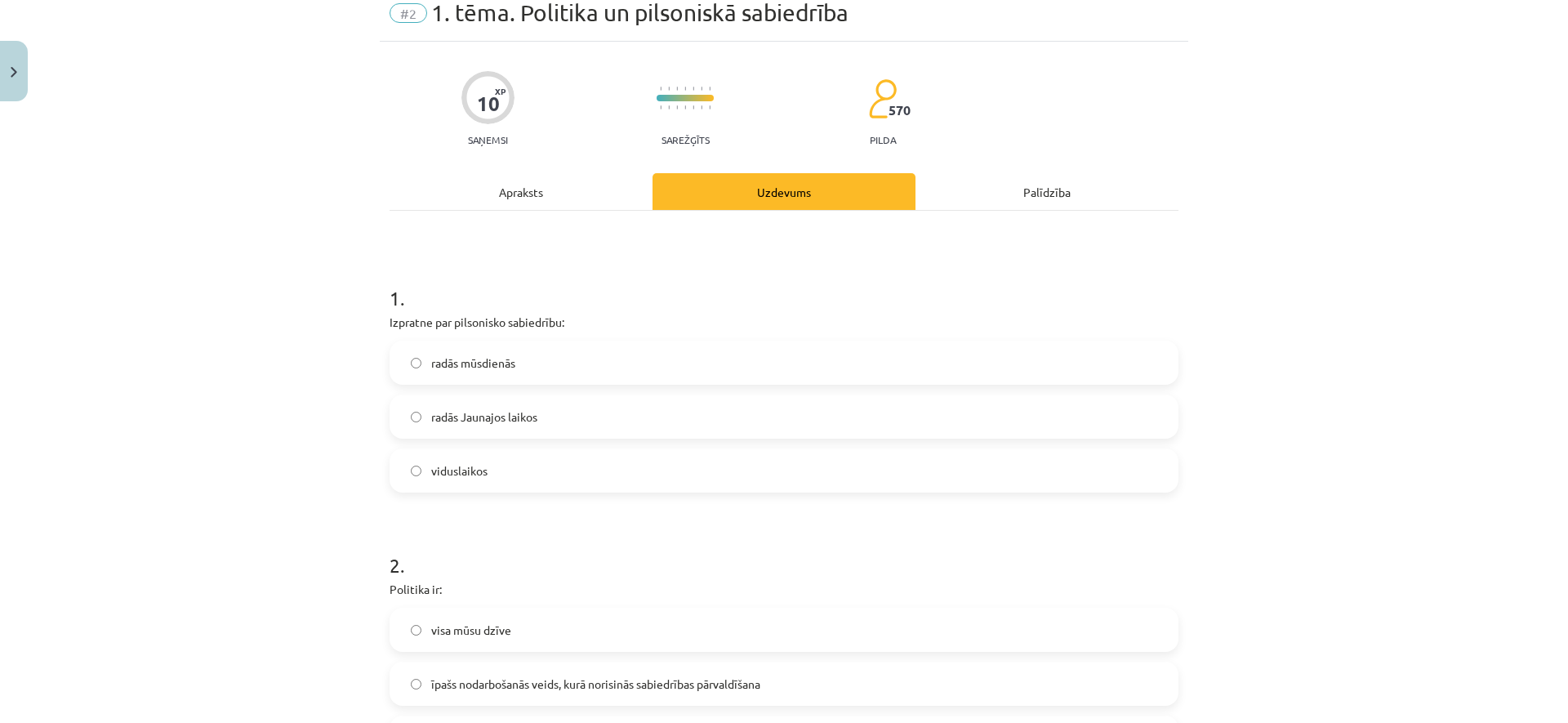
scroll to position [233, 0]
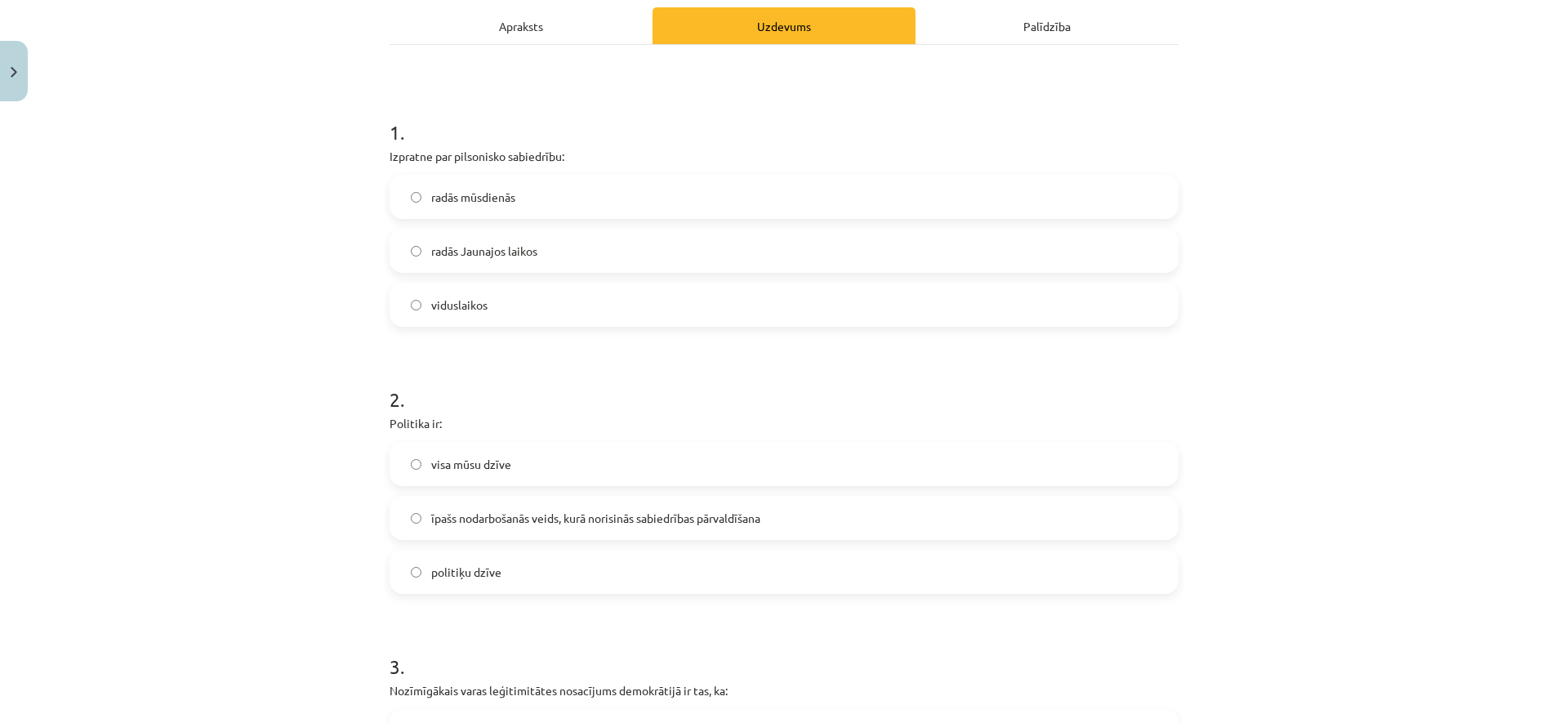
click at [543, 256] on label "radās Jaunajos laikos" at bounding box center [784, 251] width 786 height 41
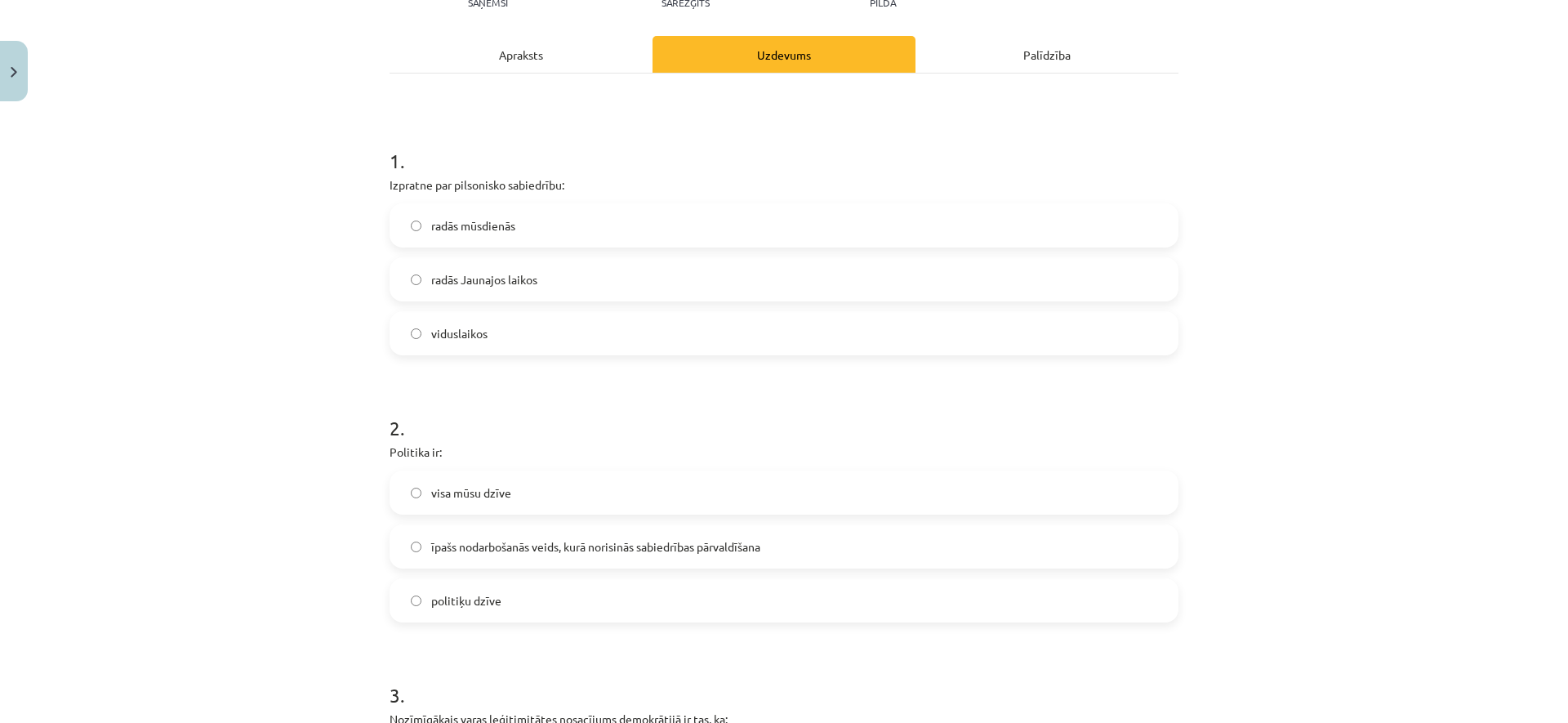
scroll to position [345, 0]
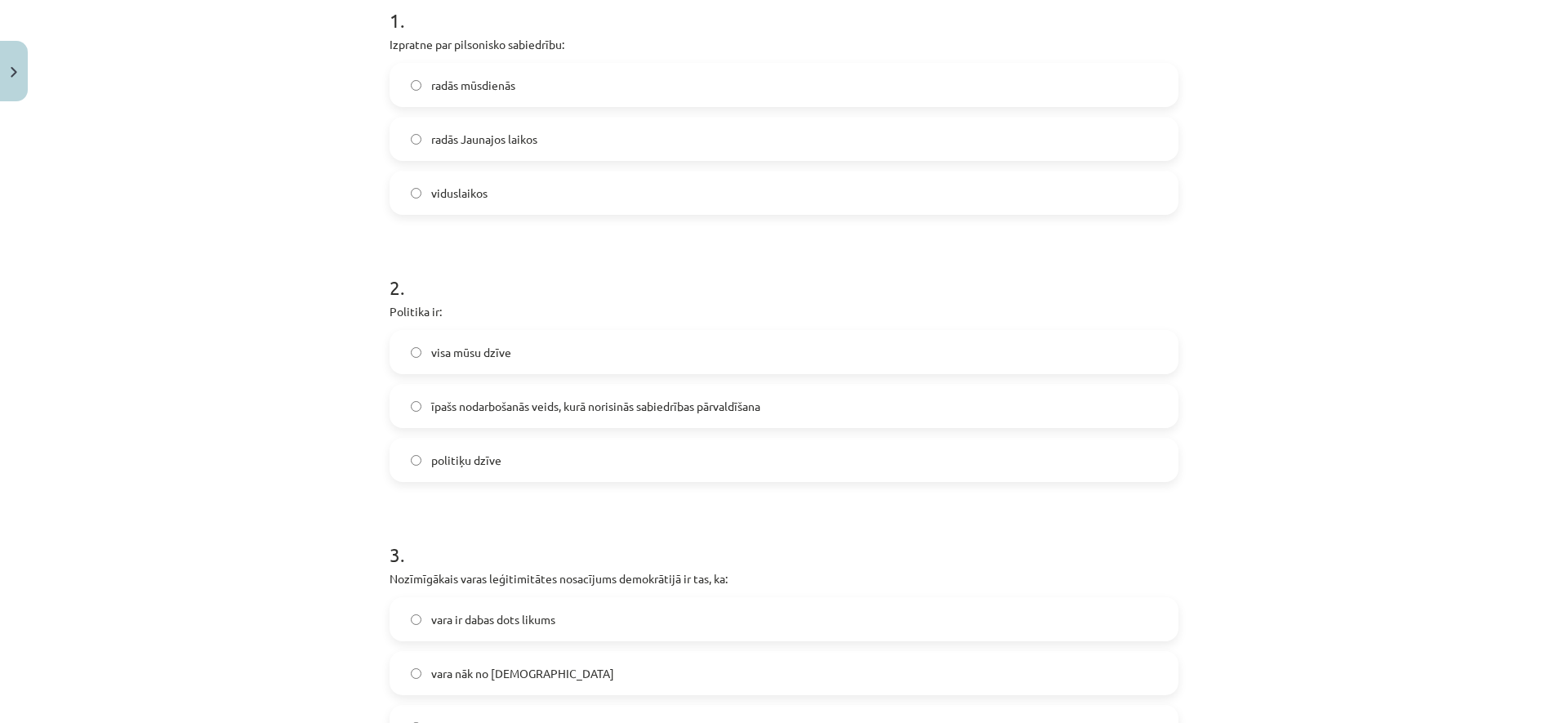
click at [757, 403] on span "īpašs nodarbošanās veids, kurā norisinās sabiedrības pārvaldīšana" at bounding box center [596, 406] width 329 height 17
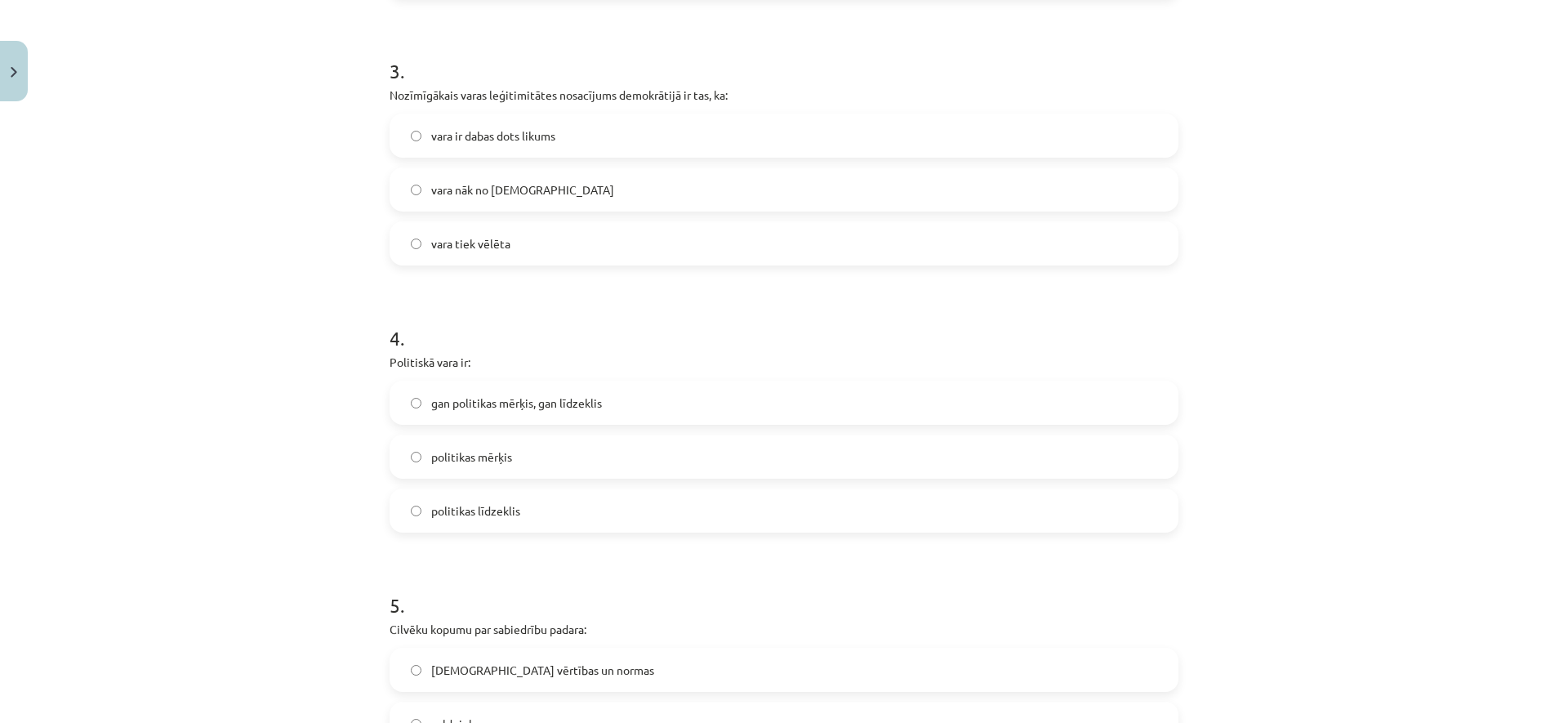
scroll to position [620, 0]
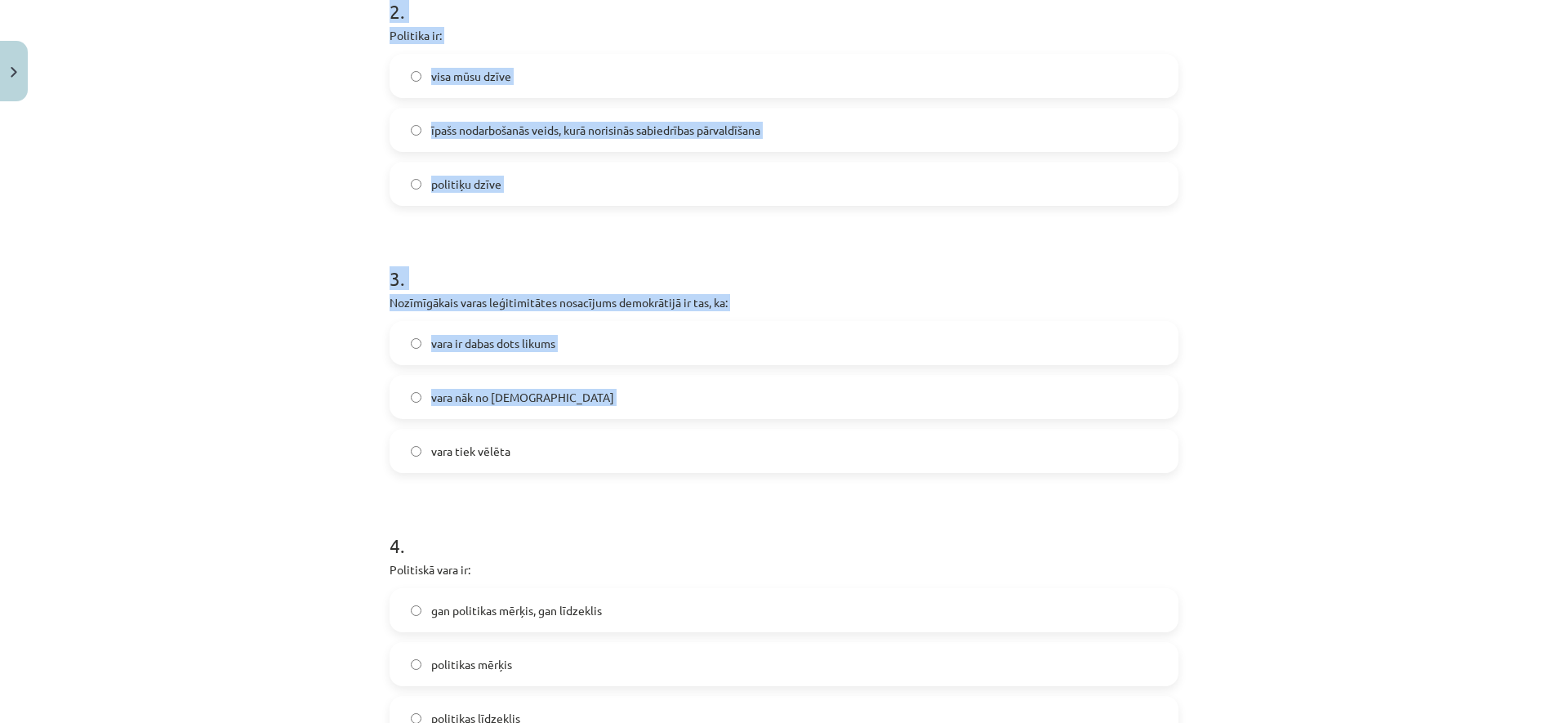
drag, startPoint x: 369, startPoint y: 301, endPoint x: 914, endPoint y: 442, distance: 562.9
click at [914, 442] on div "Mācību tēma: Sociālās zinātnes i - 11. klases 1. ieskaites mācību materiāls #2 …" at bounding box center [784, 362] width 1568 height 723
click at [268, 319] on div "Mācību tēma: Sociālās zinātnes i - 11. klases 1. ieskaites mācību materiāls #2 …" at bounding box center [784, 362] width 1568 height 723
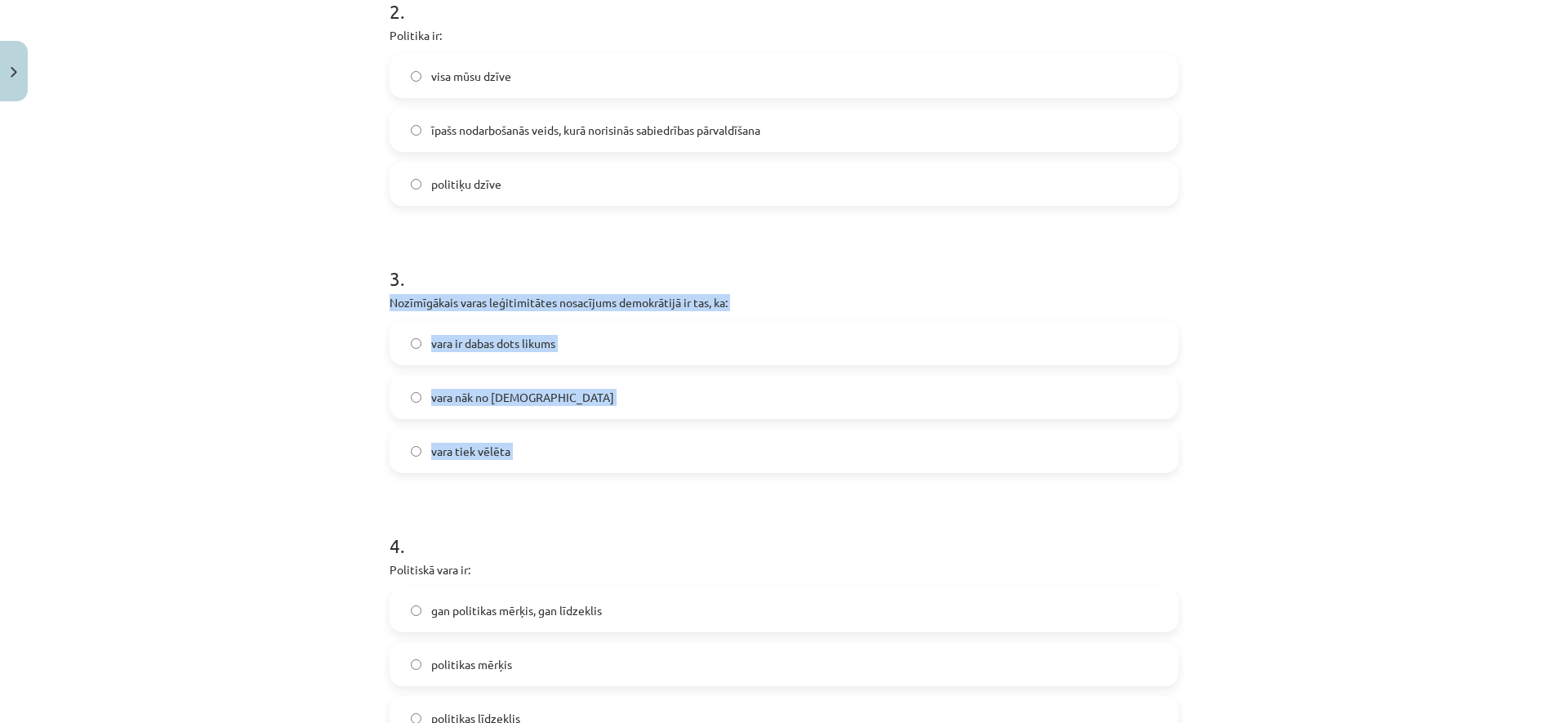
drag, startPoint x: 382, startPoint y: 300, endPoint x: 900, endPoint y: 502, distance: 556.0
click at [900, 502] on div "10 XP Saņemsi Sarežģīts 570 pilda Apraksts Uzdevums Palīdzība 1 . Izpratne par …" at bounding box center [783, 321] width 808 height 1667
copy div "Nozīmīgākais varas leģitimitātes nosacījums demokrātijā ir tas, ka: vara ir dab…"
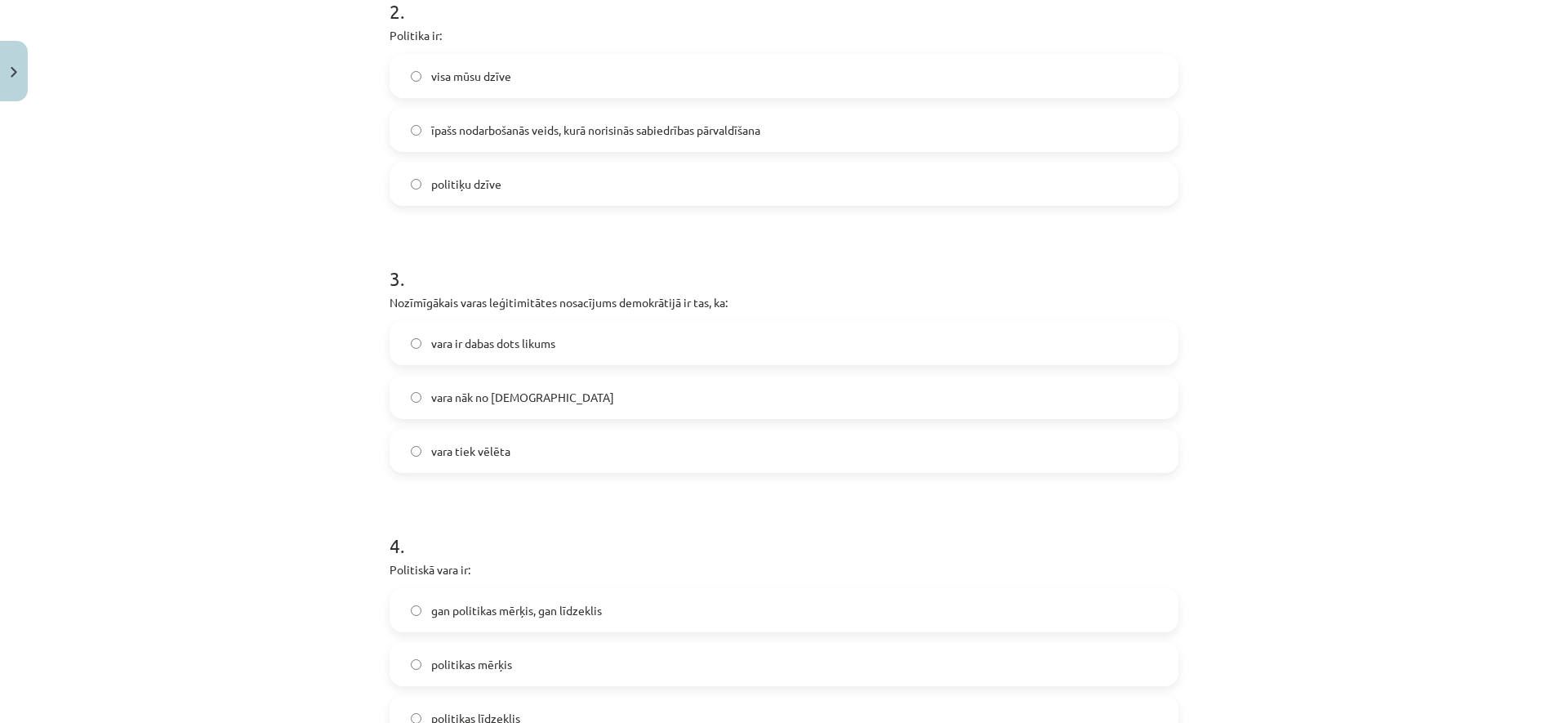
click at [517, 449] on label "vara tiek vēlēta" at bounding box center [784, 451] width 786 height 41
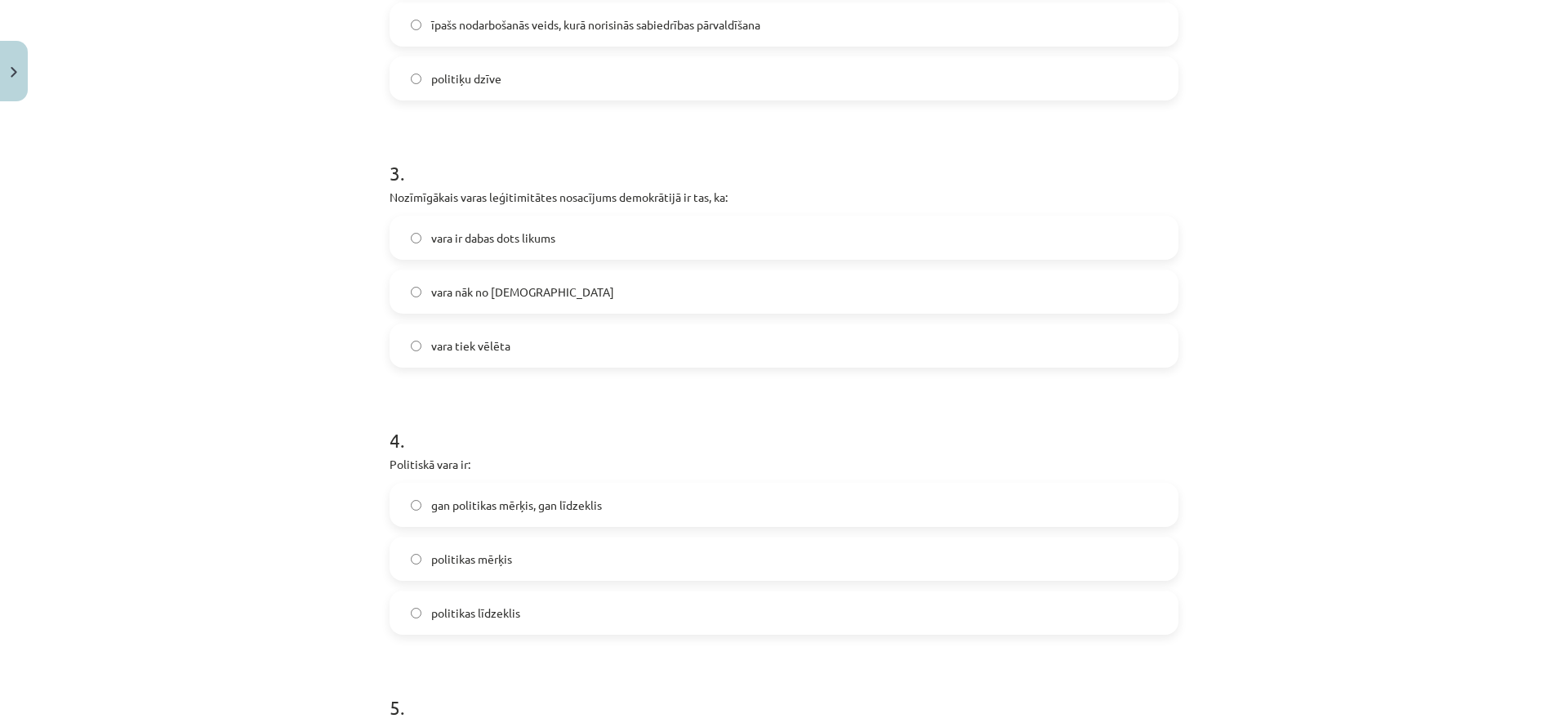
scroll to position [837, 0]
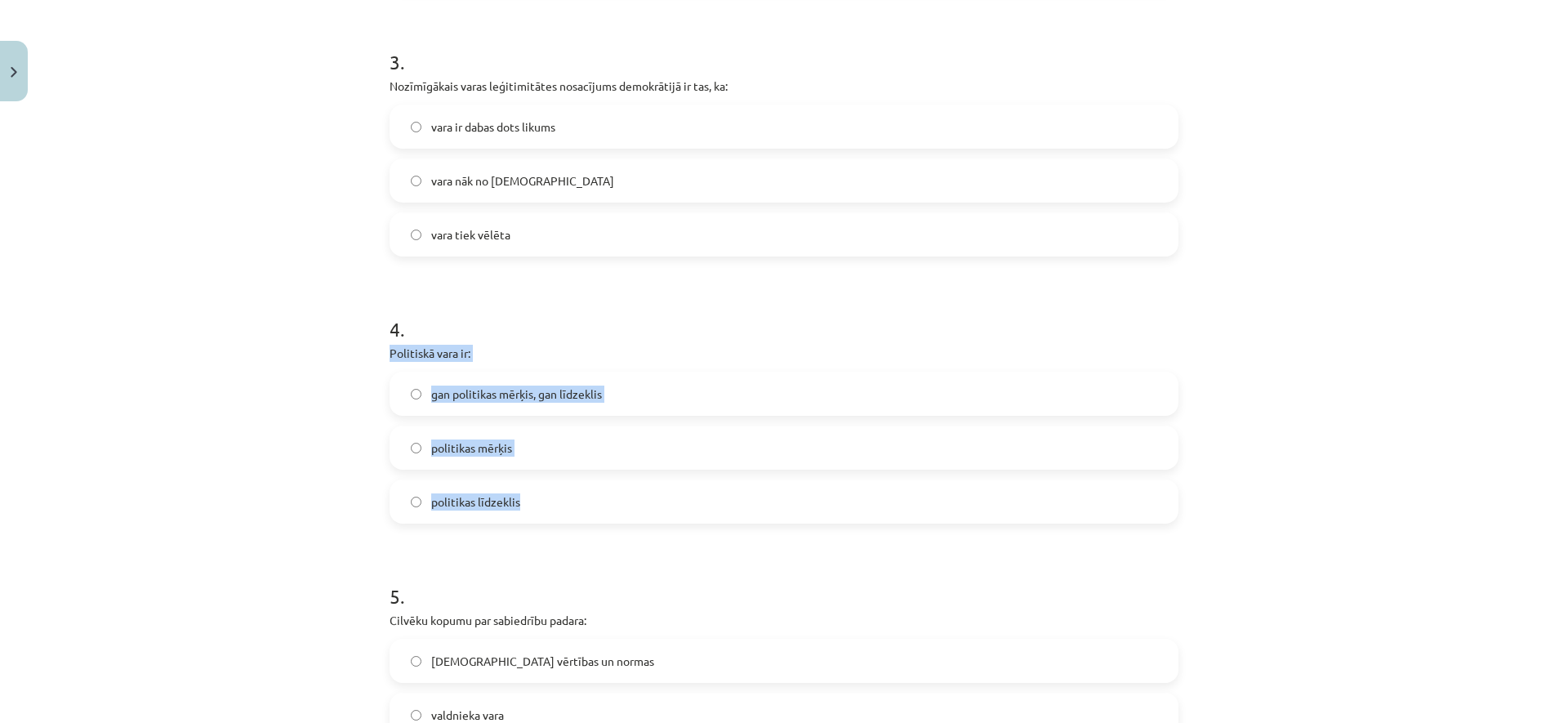
drag, startPoint x: 383, startPoint y: 353, endPoint x: 566, endPoint y: 503, distance: 236.6
click at [566, 503] on div "4 . Politiskā vara ir: gan politikas mērķis, gan līdzeklis politikas mērķis pol…" at bounding box center [784, 405] width 789 height 234
copy div "Politiskā vara ir: gan politikas mērķis, gan līdzeklis politikas mērķis politik…"
click at [606, 396] on label "gan politikas mērķis, gan līdzeklis" at bounding box center [784, 393] width 786 height 41
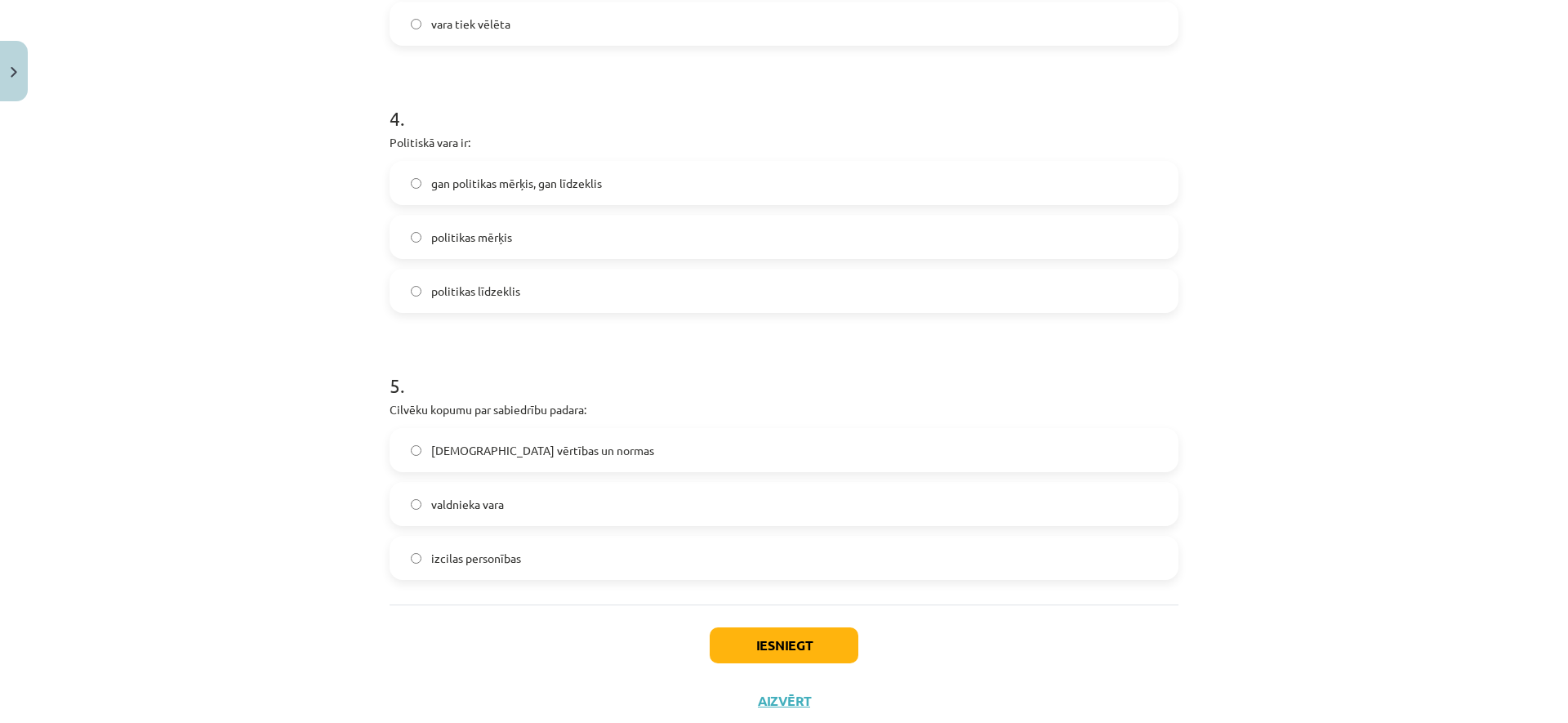
scroll to position [1097, 0]
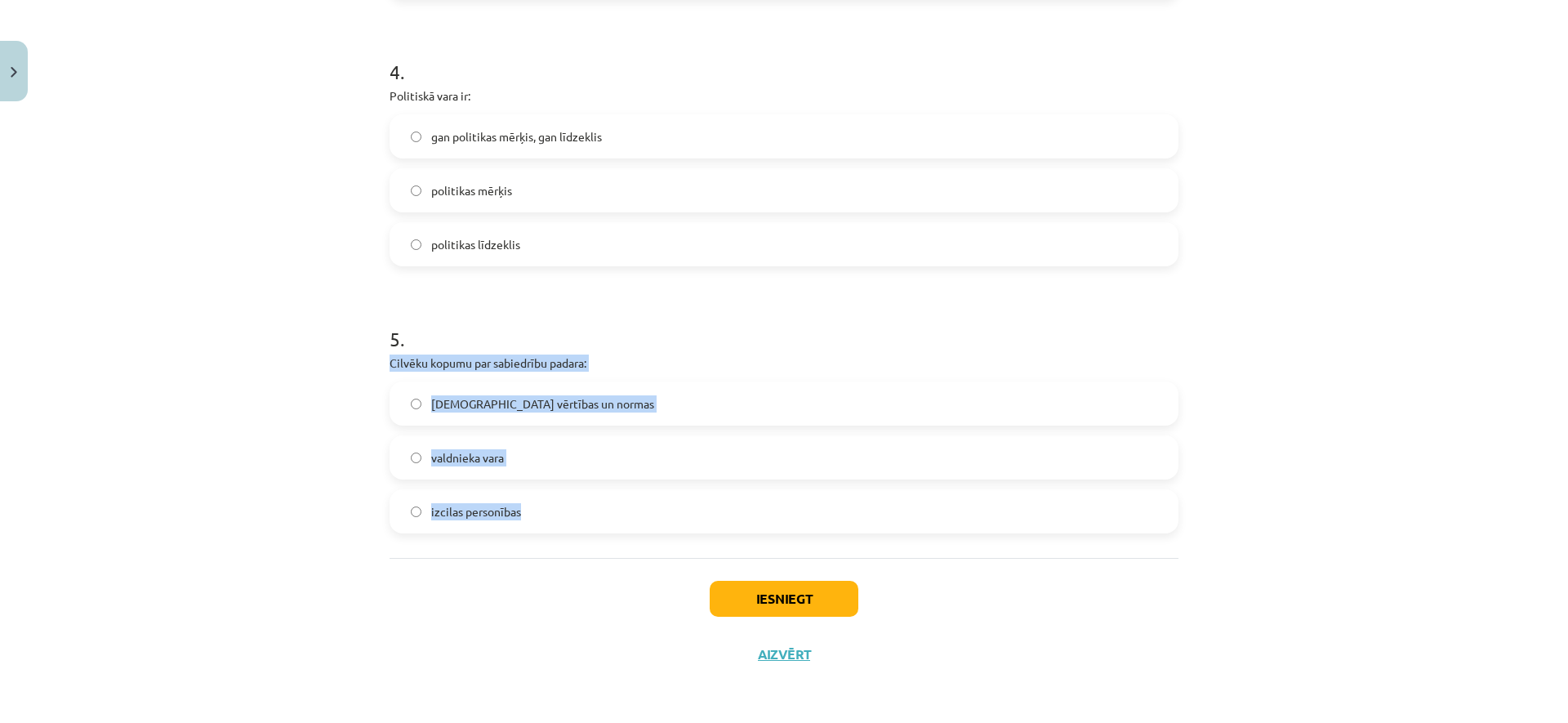
drag, startPoint x: 381, startPoint y: 360, endPoint x: 546, endPoint y: 544, distance: 247.1
copy div "Cilvēku kopumu par sabiedrību padara: kopīgās vērtības un normas valdnieka vara…"
click at [515, 404] on span "kopīgās vērtības un normas" at bounding box center [543, 404] width 223 height 17
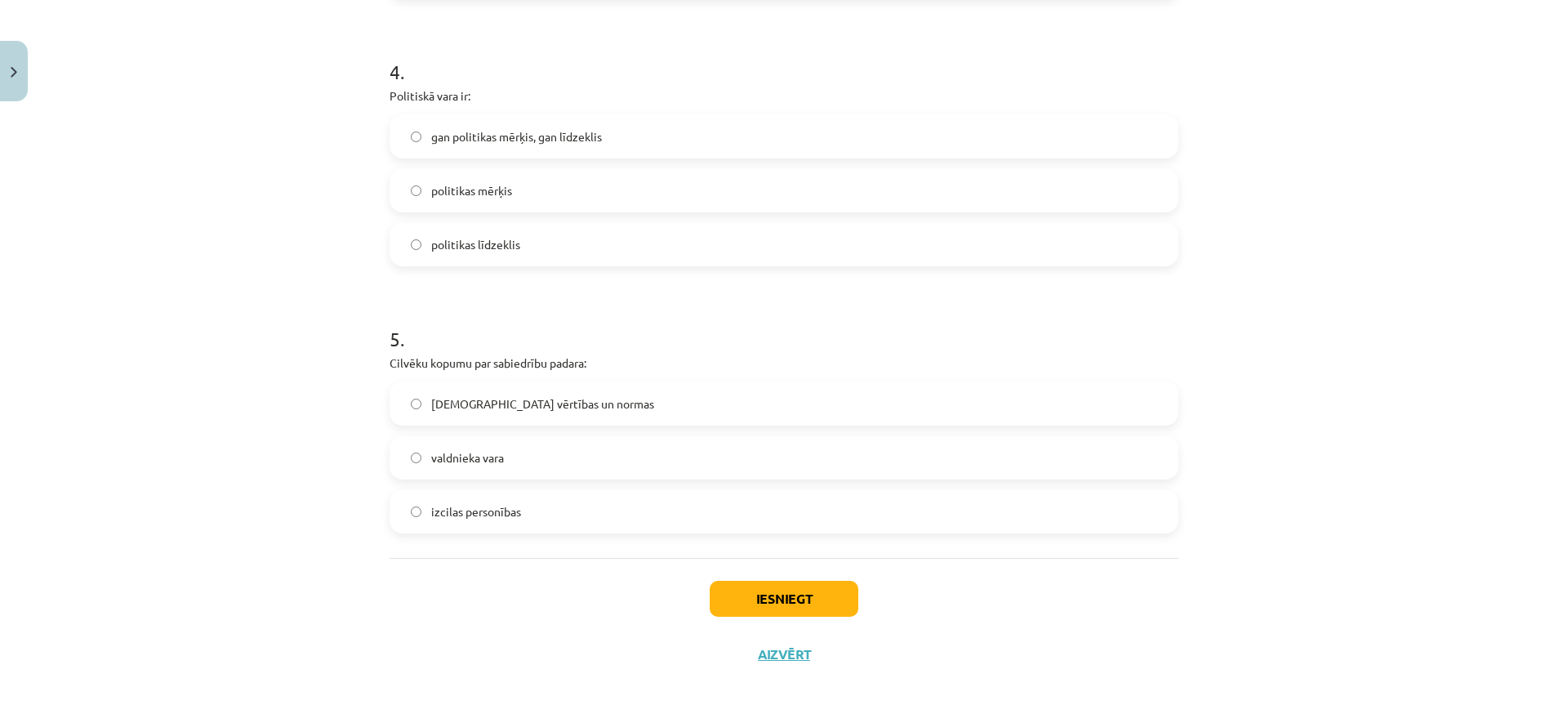
click at [777, 592] on button "Iesniegt" at bounding box center [784, 599] width 149 height 35
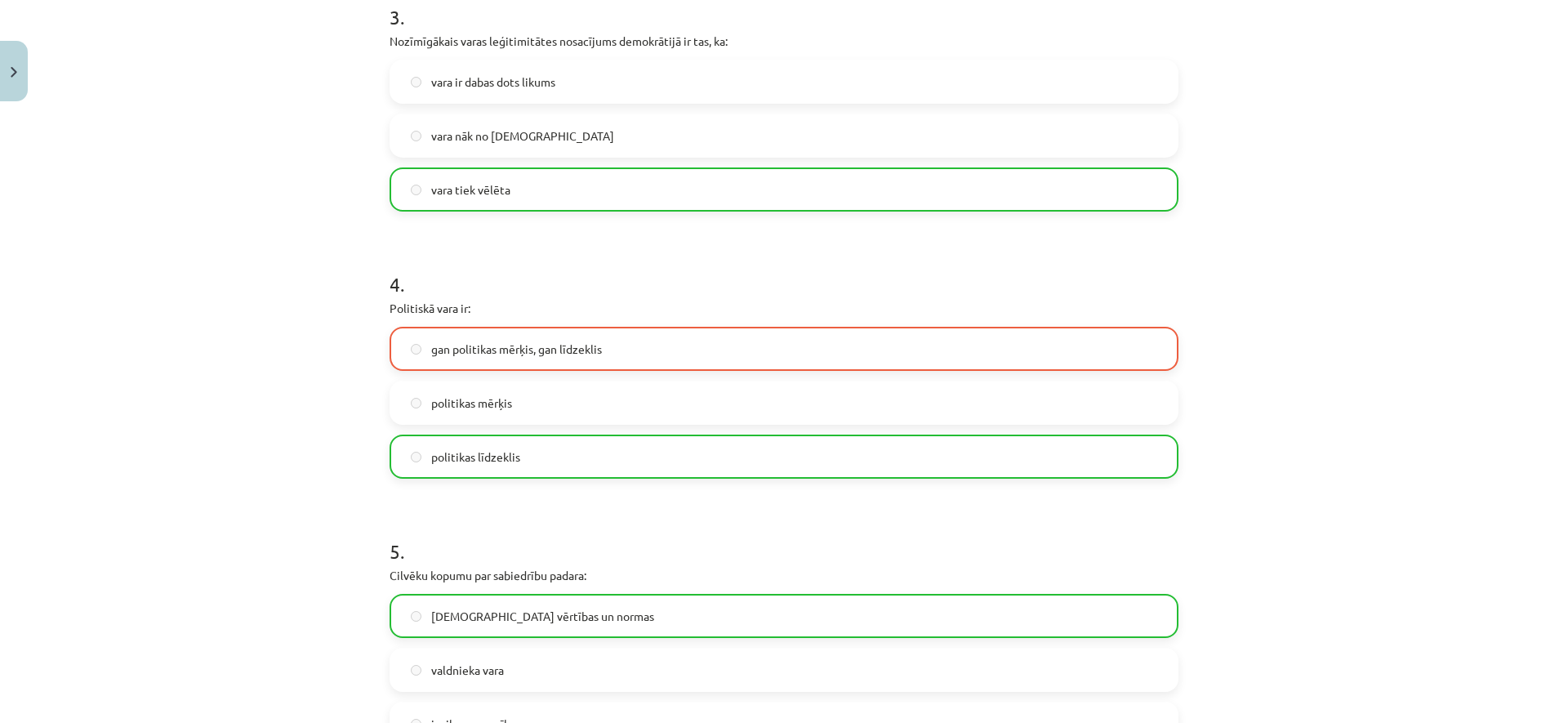
scroll to position [1148, 0]
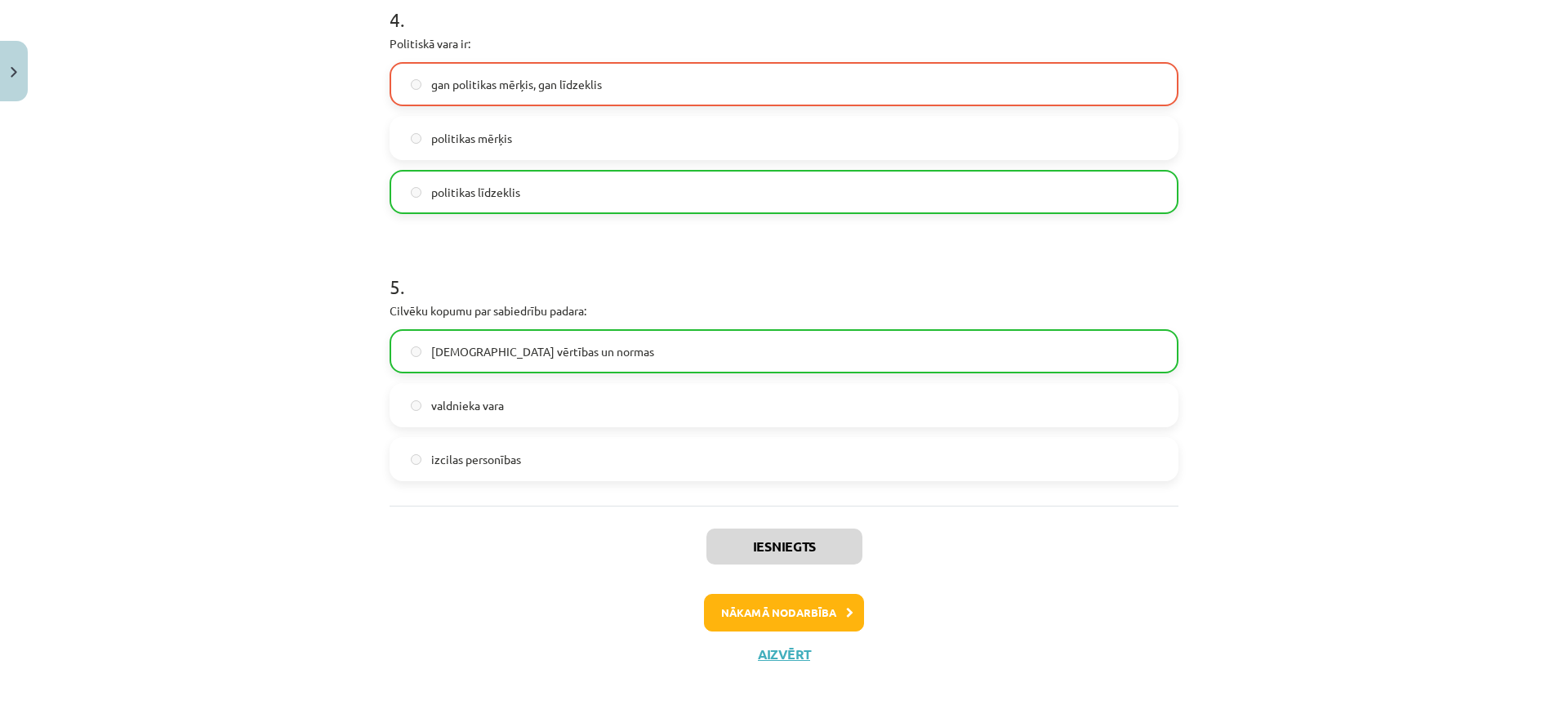
click at [790, 622] on button "Nākamā nodarbība" at bounding box center [784, 612] width 160 height 37
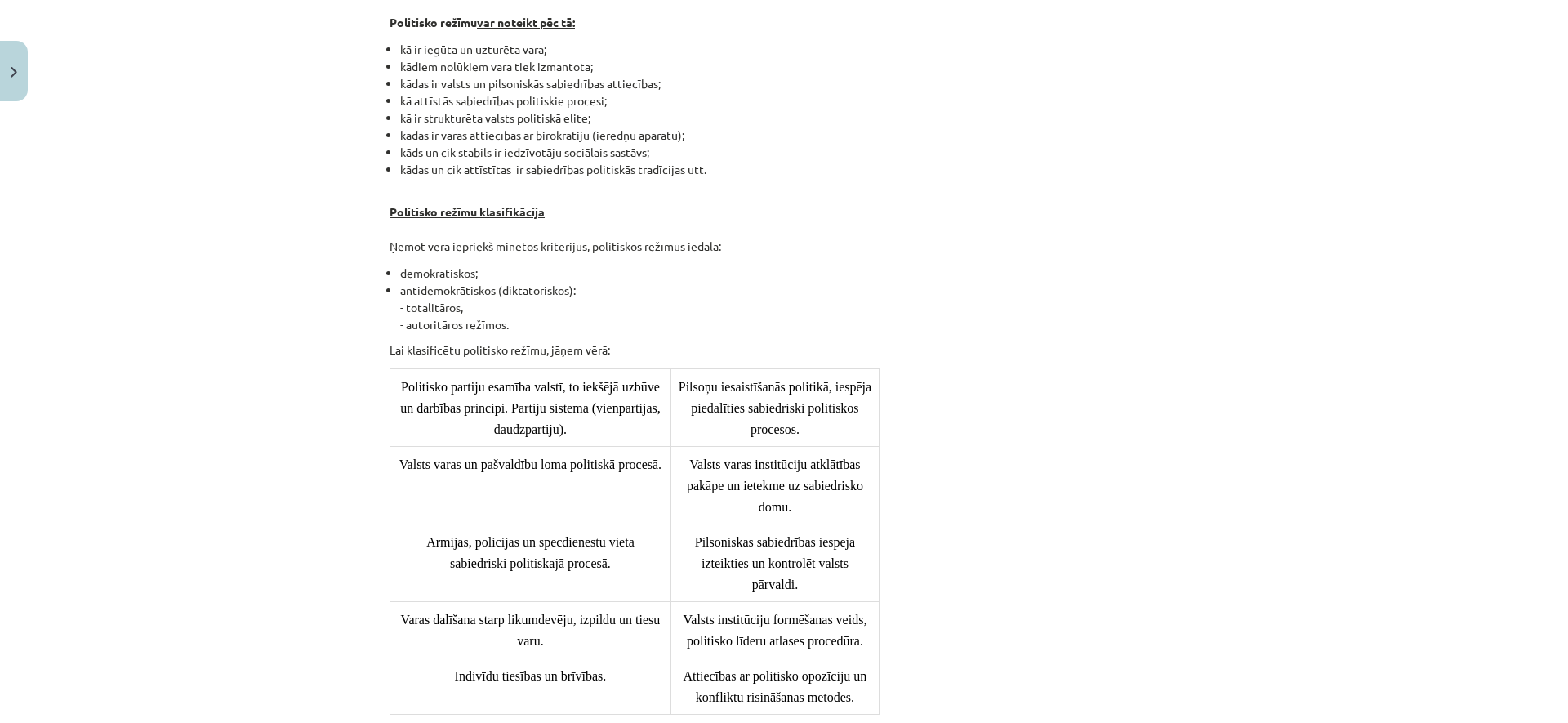
scroll to position [41, 0]
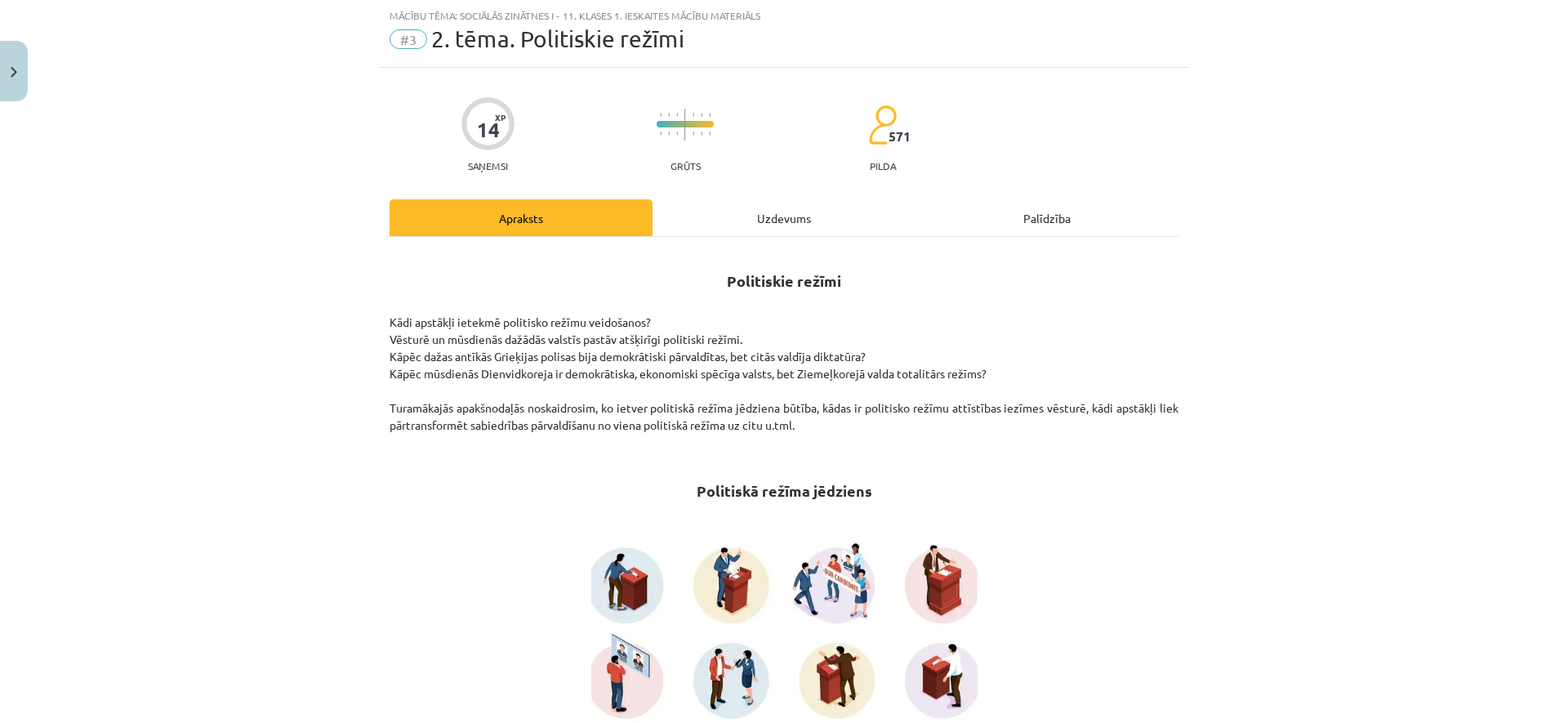
click at [858, 230] on div "Uzdevums" at bounding box center [783, 217] width 263 height 36
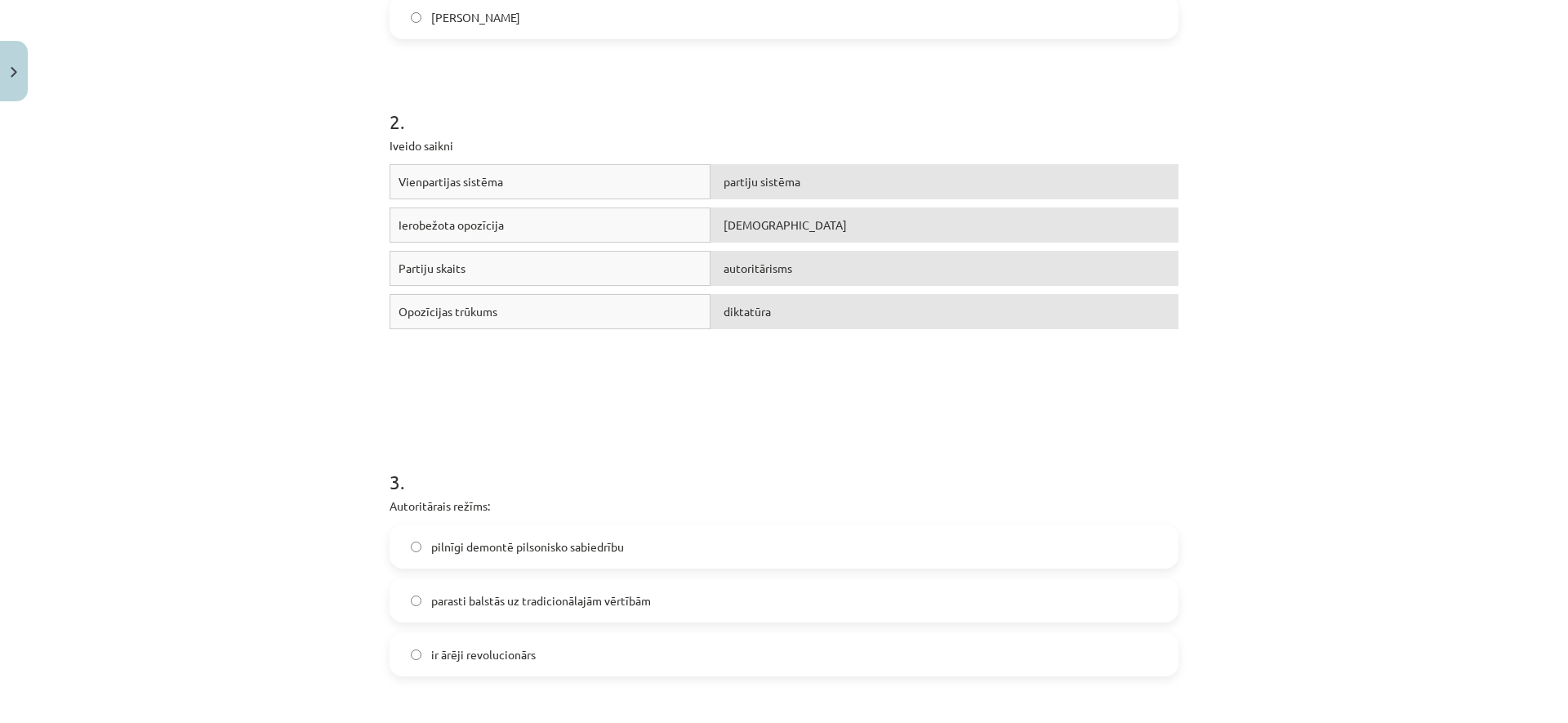
scroll to position [179, 0]
